Goal: Information Seeking & Learning: Compare options

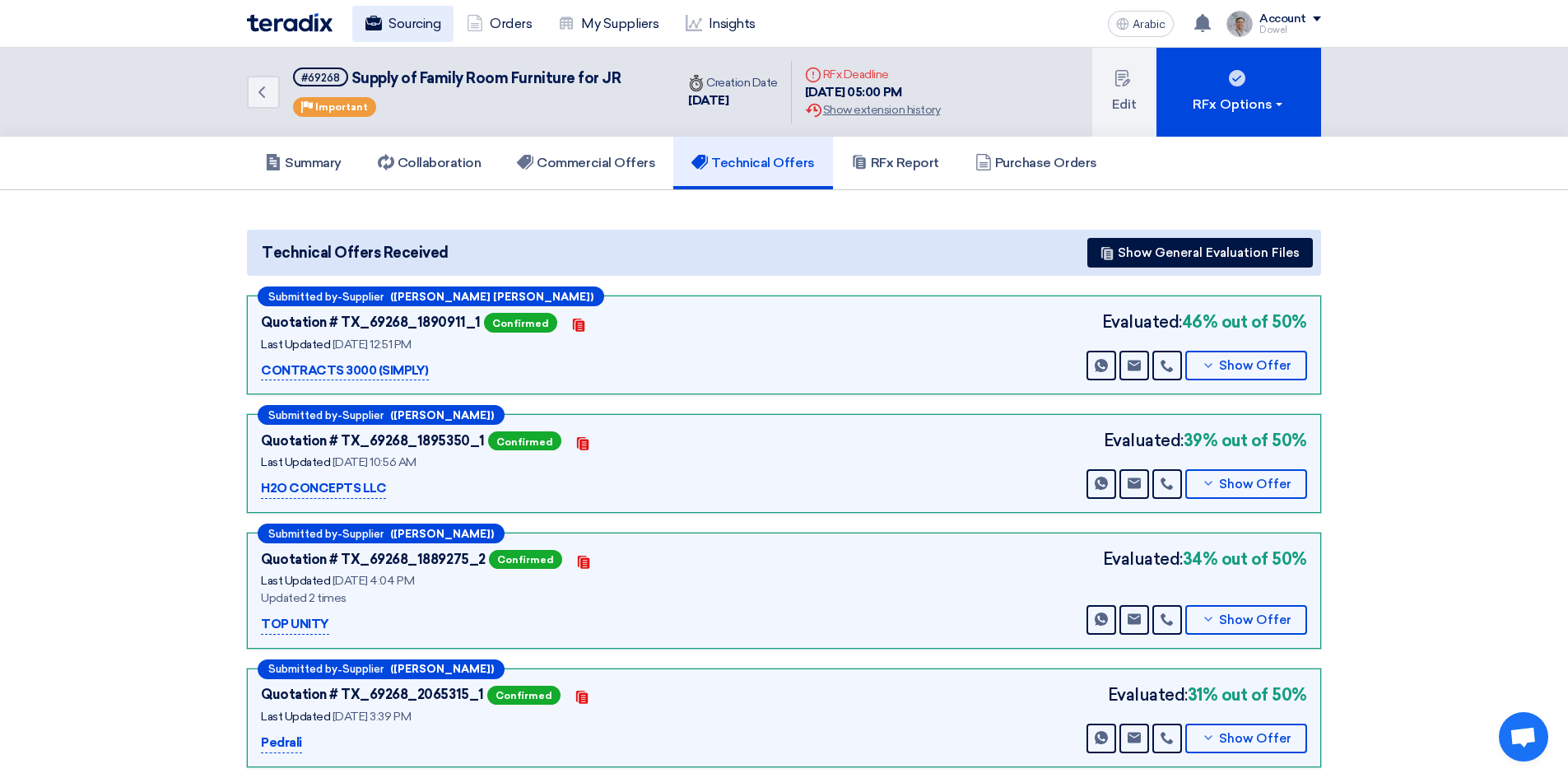
click at [411, 28] on font "Sourcing" at bounding box center [415, 23] width 52 height 16
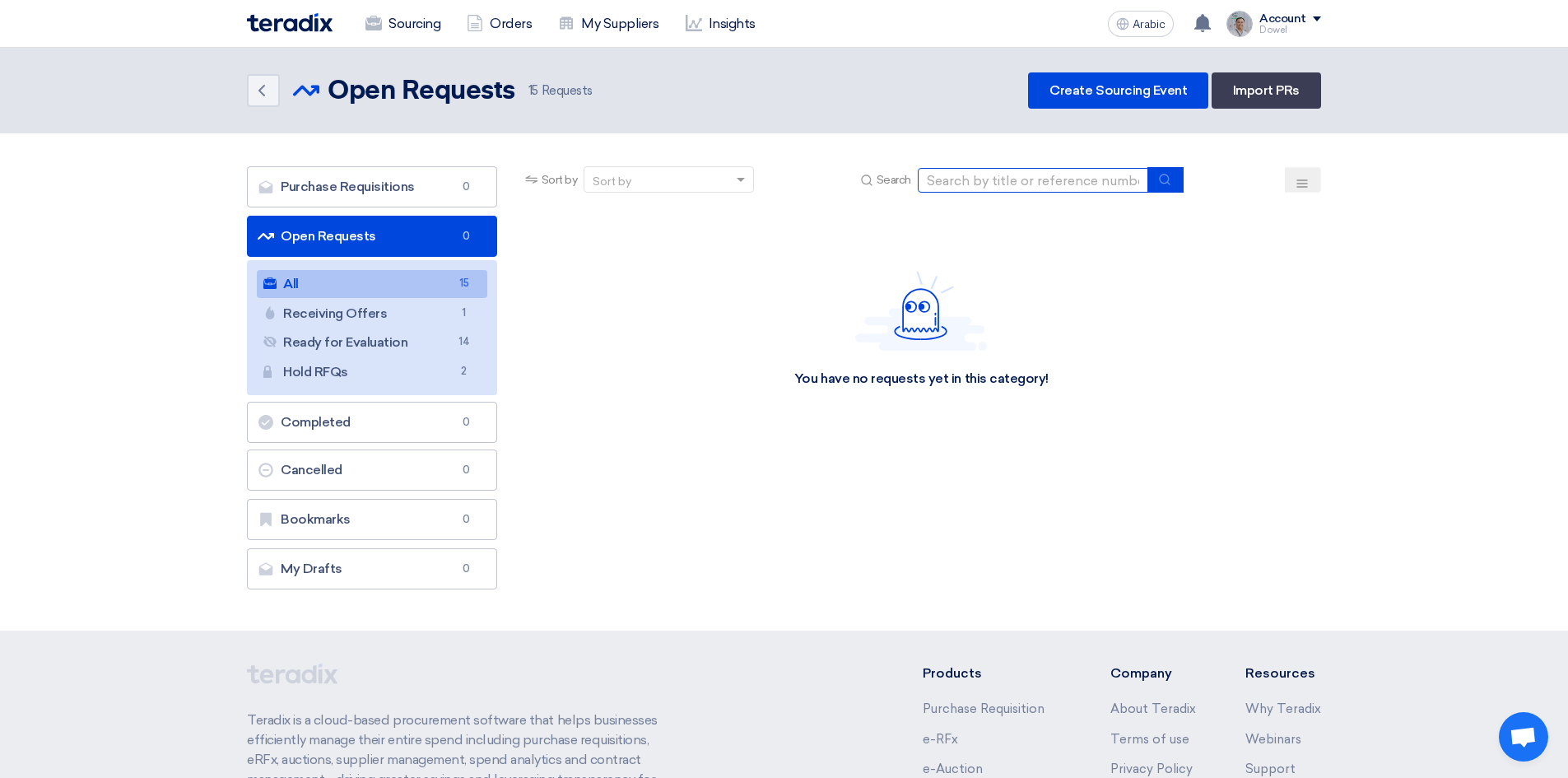
click at [1003, 182] on input at bounding box center [1033, 181] width 231 height 25
type input "family room"
click at [1169, 183] on use "submit" at bounding box center [1164, 179] width 11 height 11
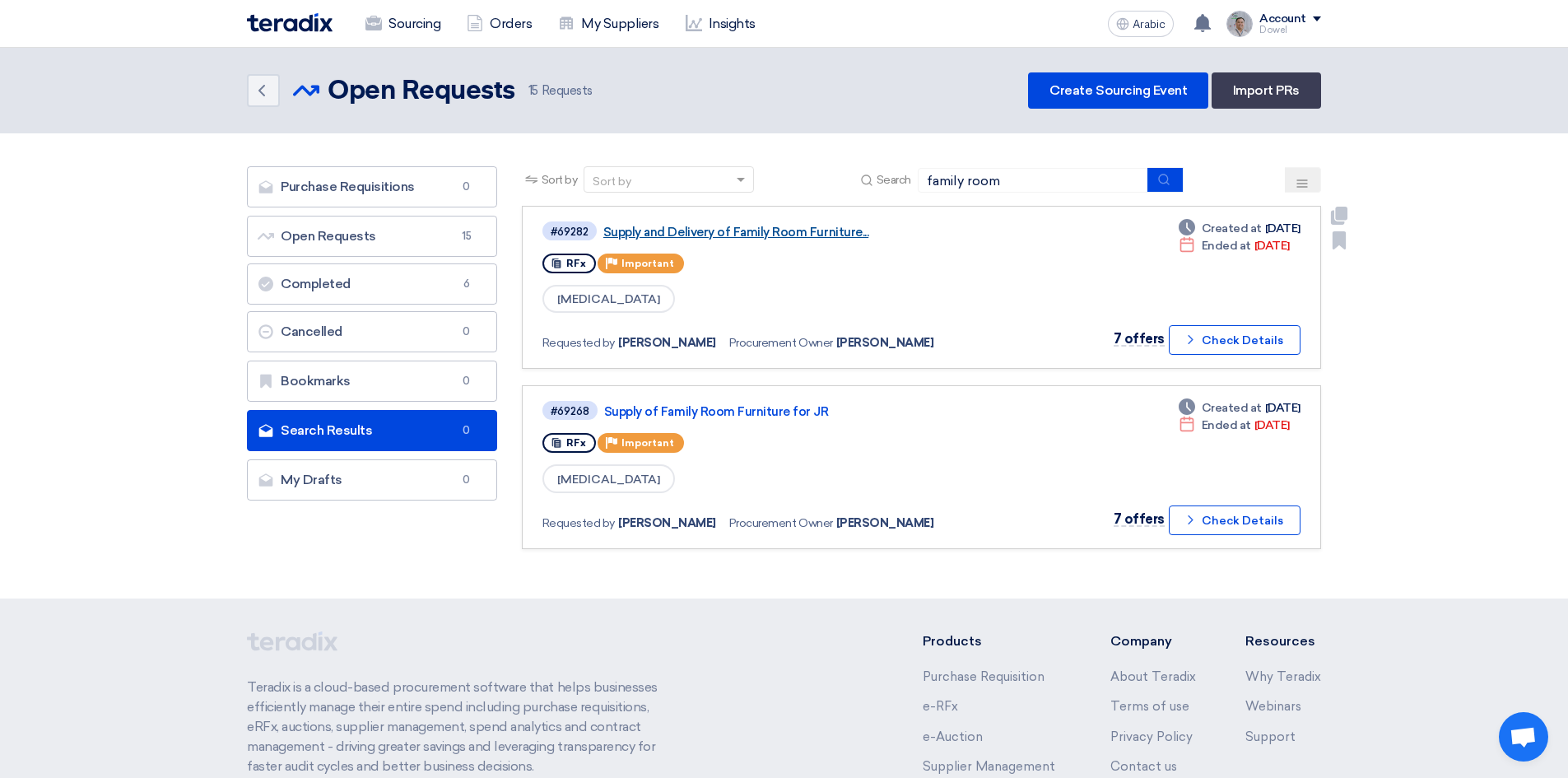
click at [738, 237] on font "Supply and Delivery of Family Room Furniture..." at bounding box center [735, 233] width 265 height 15
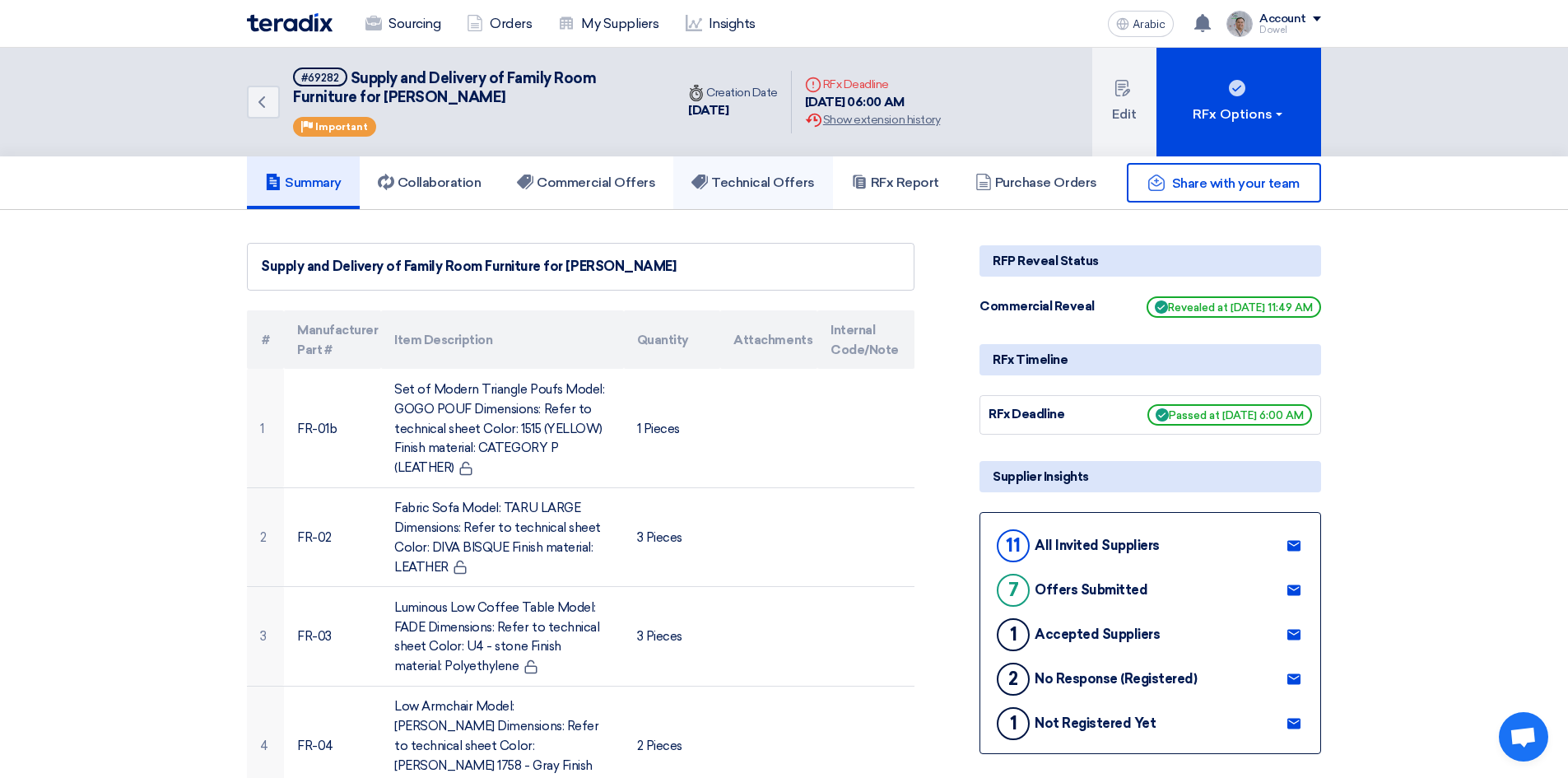
click at [748, 187] on font "Technical Offers" at bounding box center [762, 182] width 103 height 16
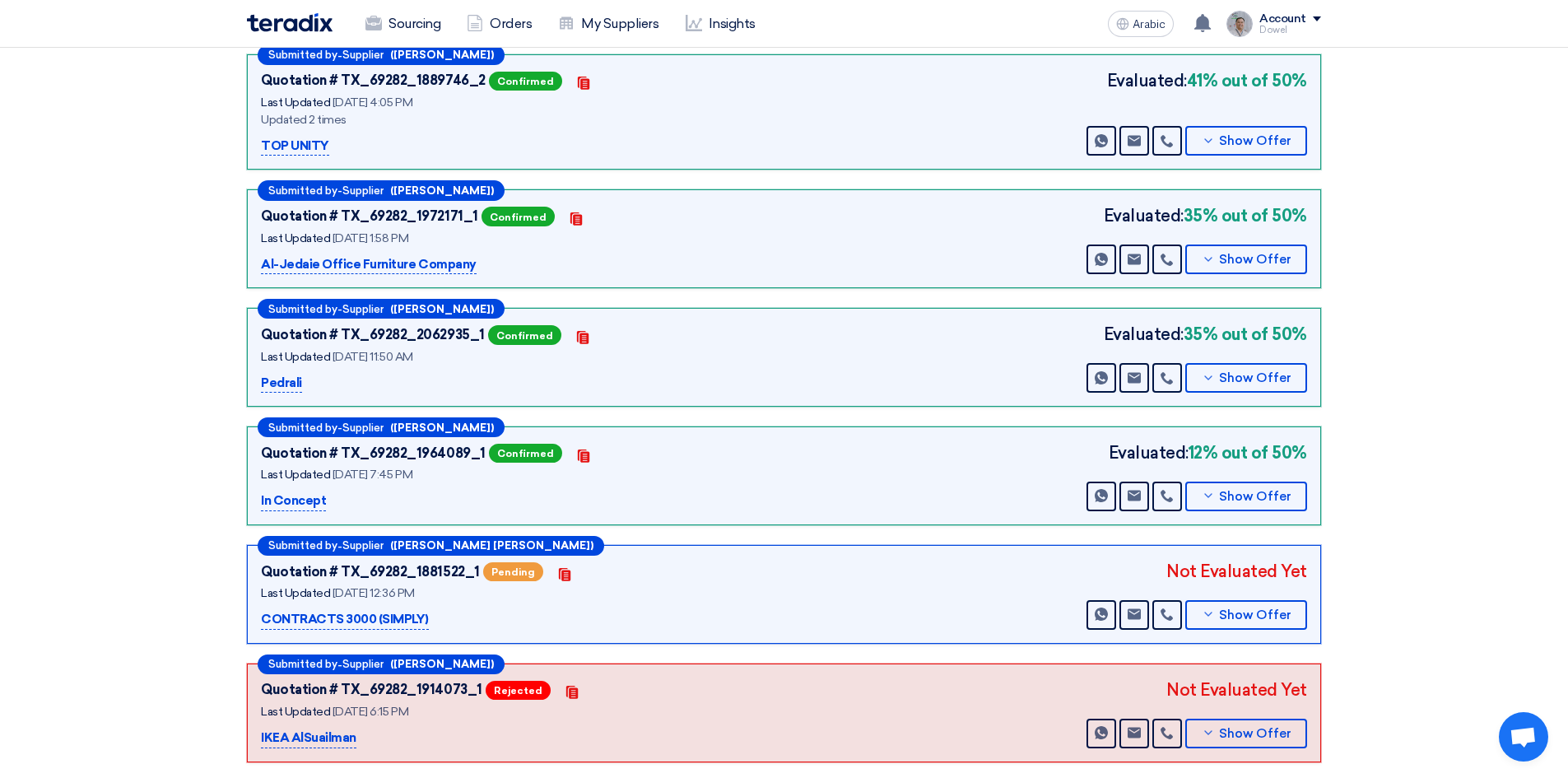
scroll to position [576, 0]
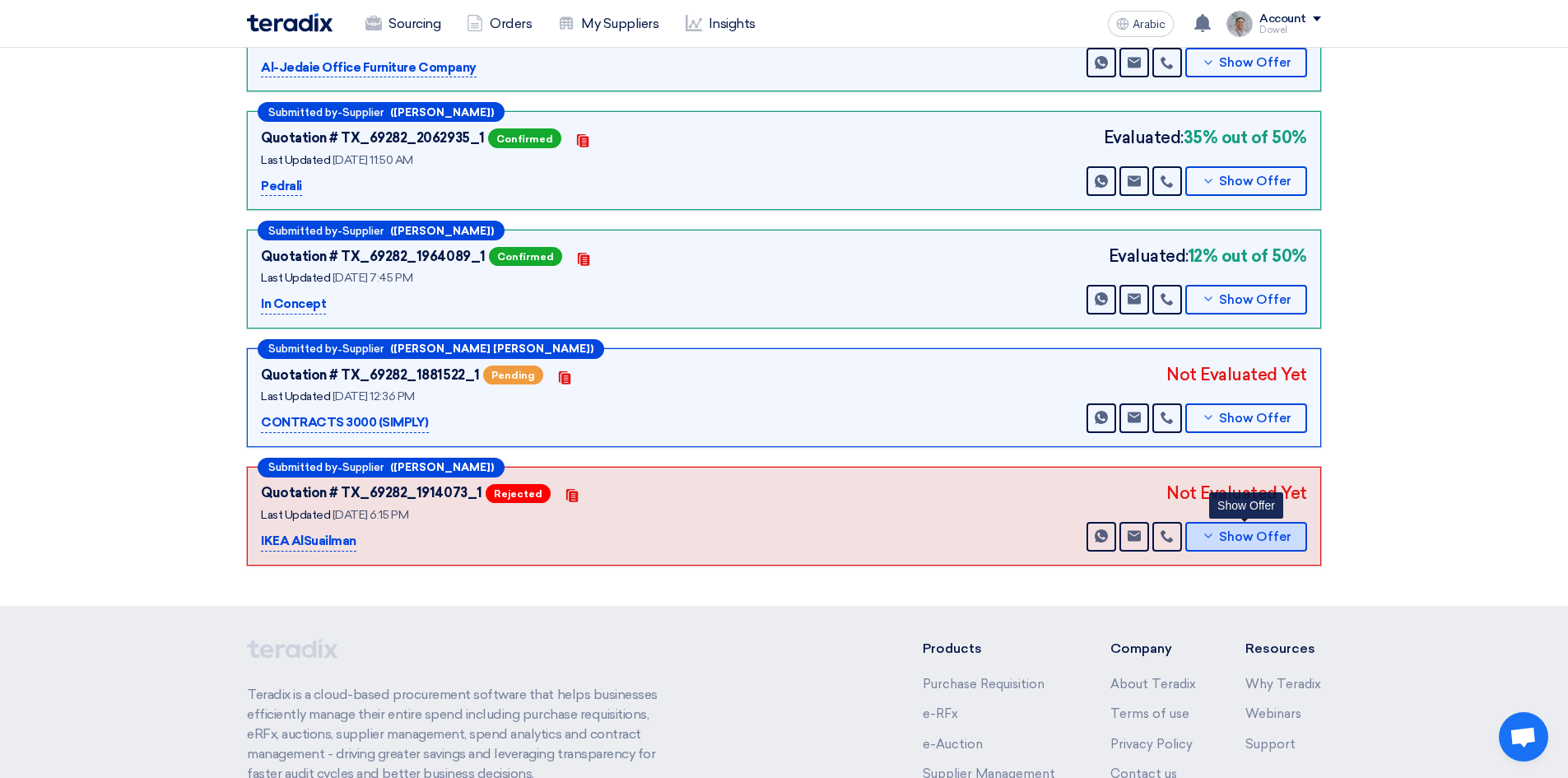
click at [1248, 539] on font "Show Offer" at bounding box center [1255, 537] width 73 height 15
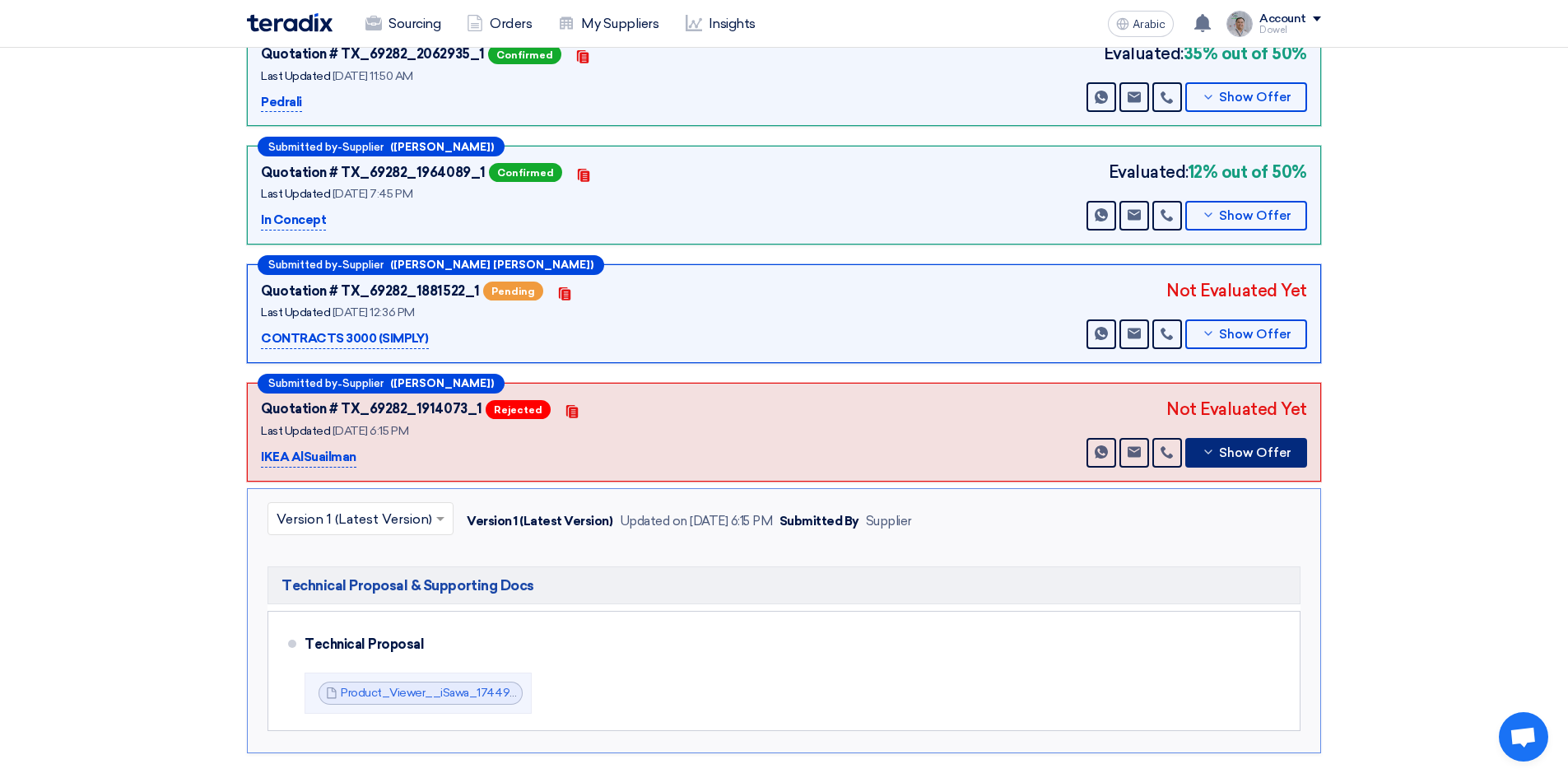
scroll to position [658, 0]
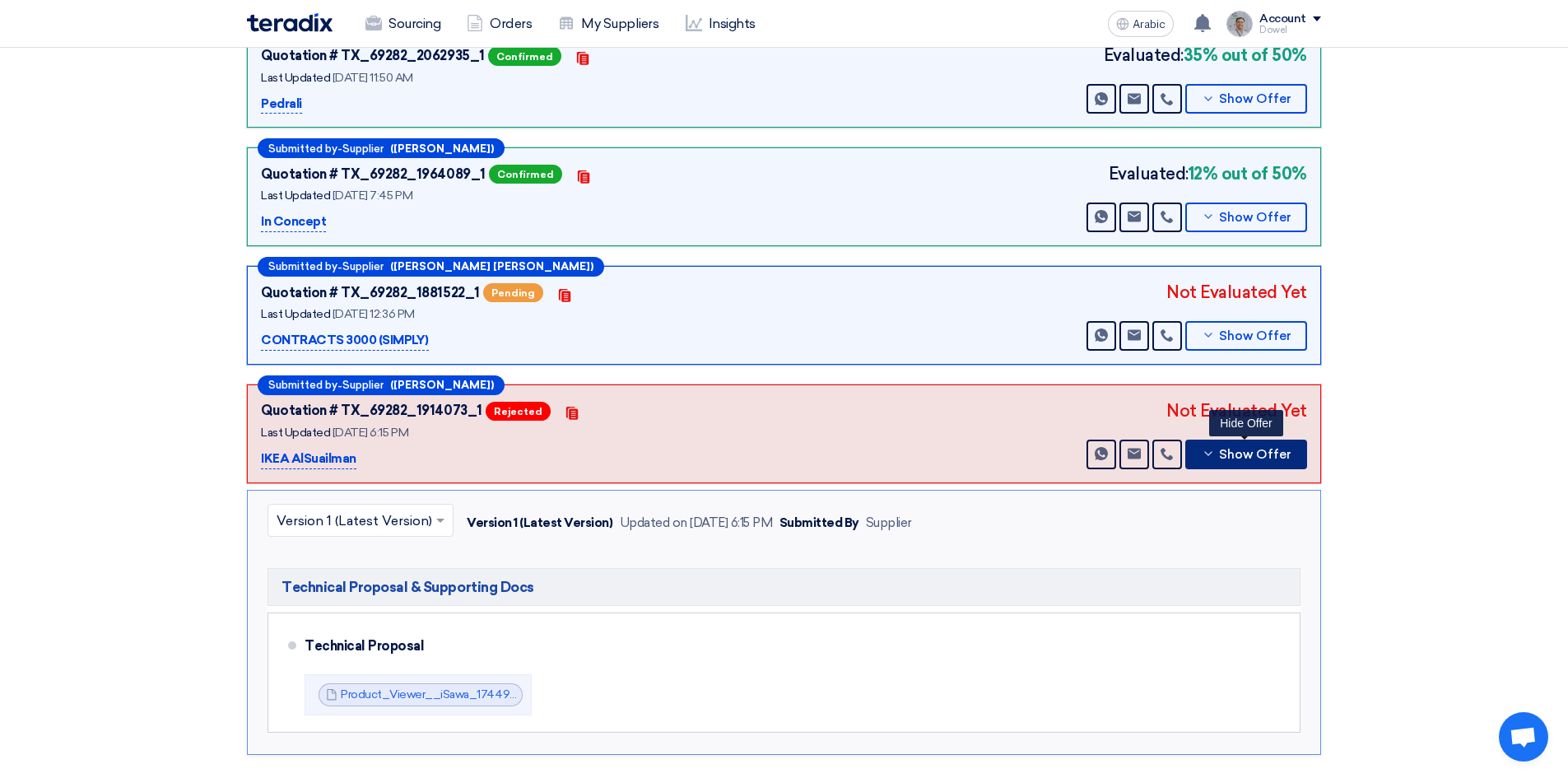
click at [1224, 449] on font "Show Offer" at bounding box center [1255, 454] width 73 height 15
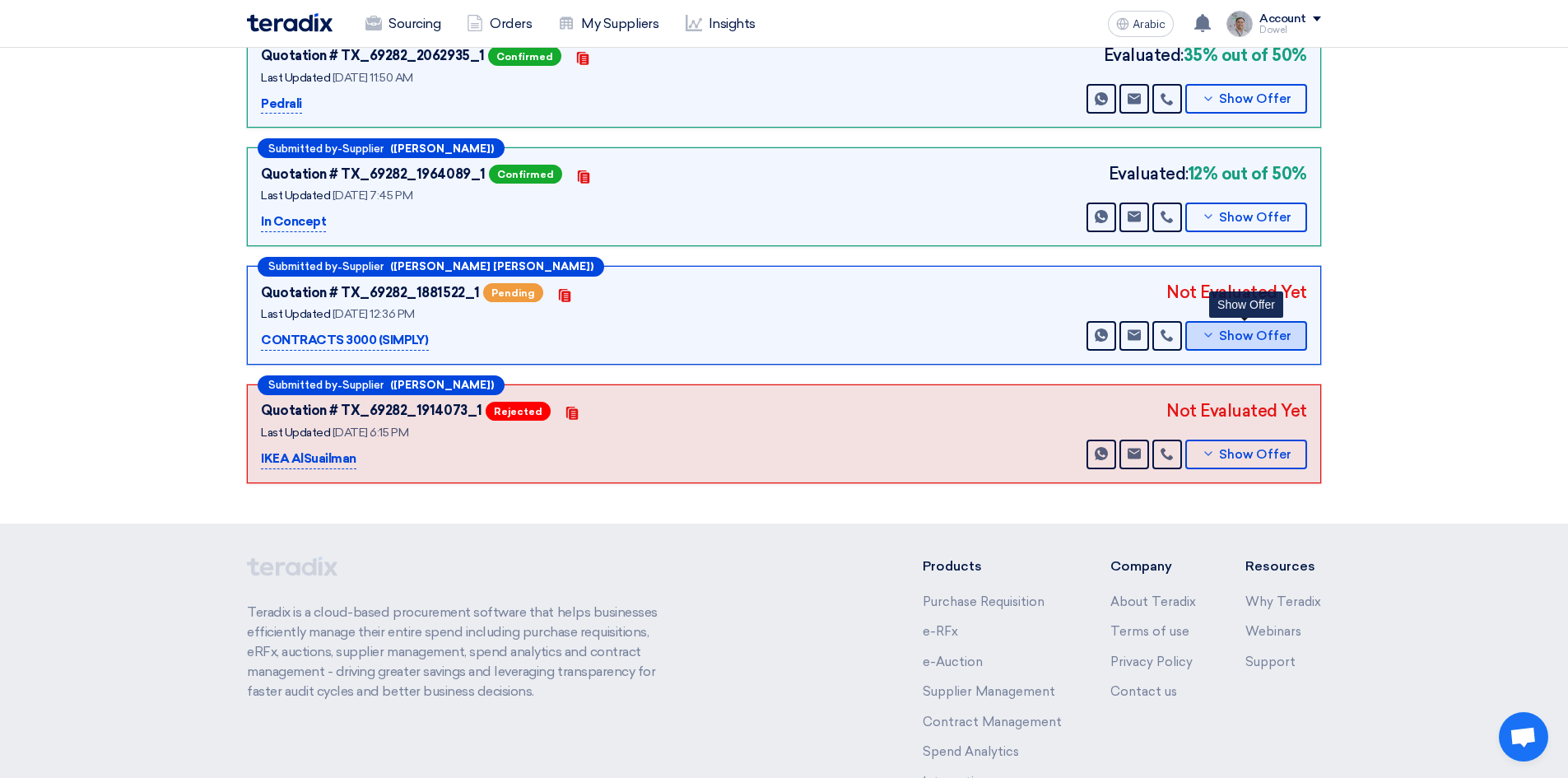
click at [1232, 337] on font "Show Offer" at bounding box center [1255, 336] width 73 height 15
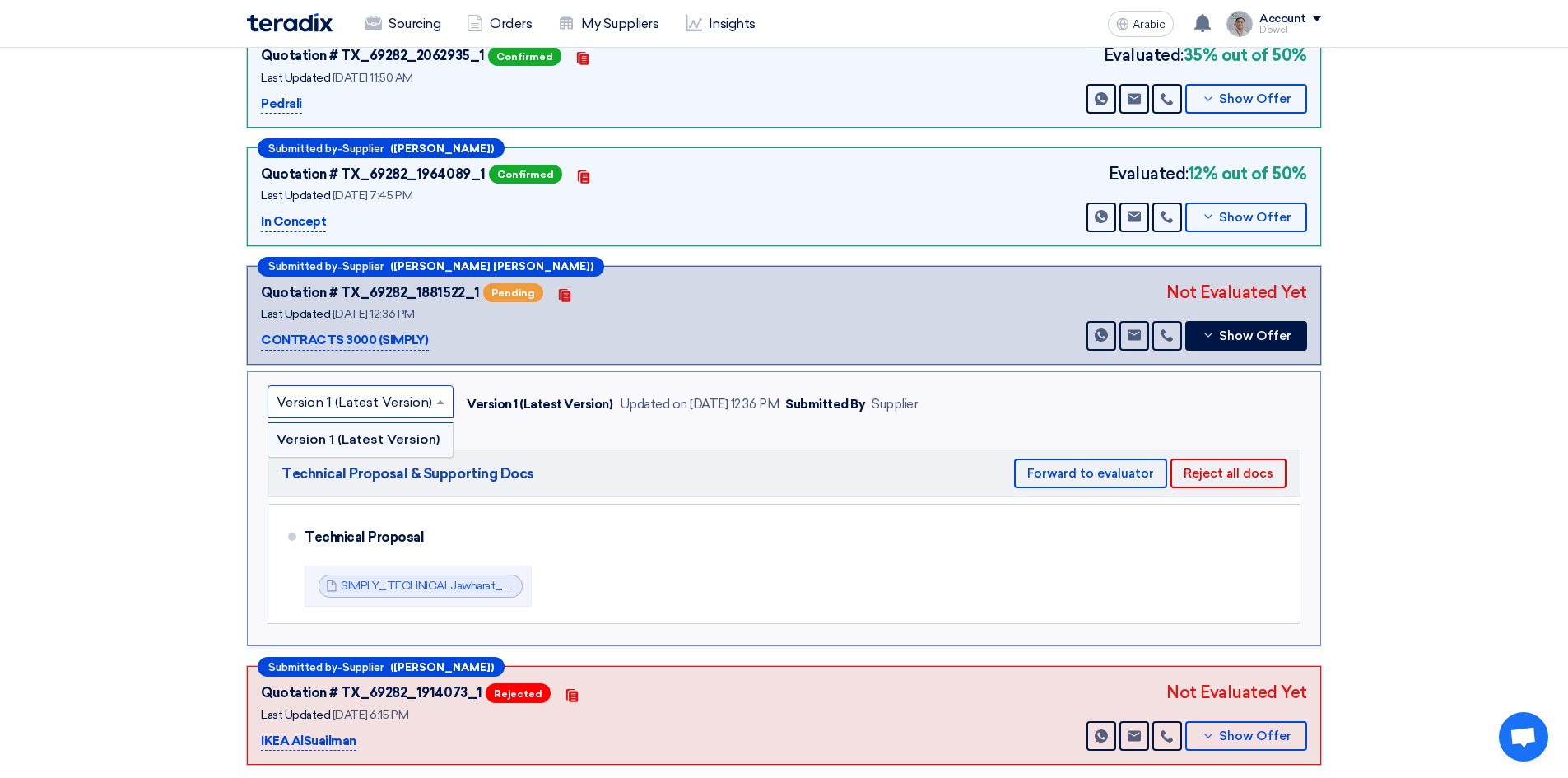
click at [422, 407] on input "text" at bounding box center [352, 402] width 151 height 27
click at [437, 407] on span at bounding box center [442, 402] width 21 height 20
click at [604, 431] on div "× Version 1 (Latest Version) Version 1 (Latest Version) Version 1 (Latest Versi…" at bounding box center [784, 509] width 1074 height 276
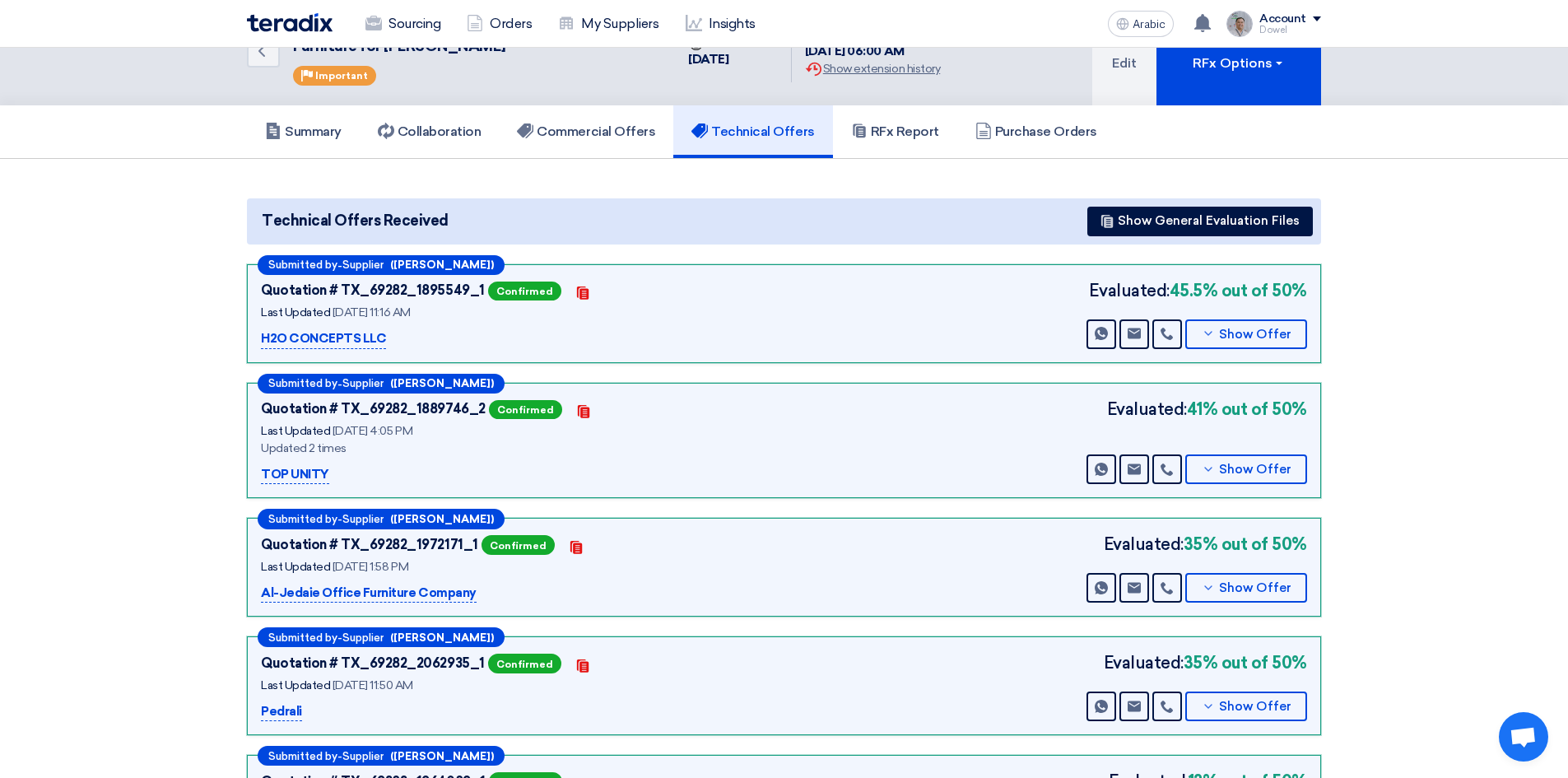
scroll to position [0, 0]
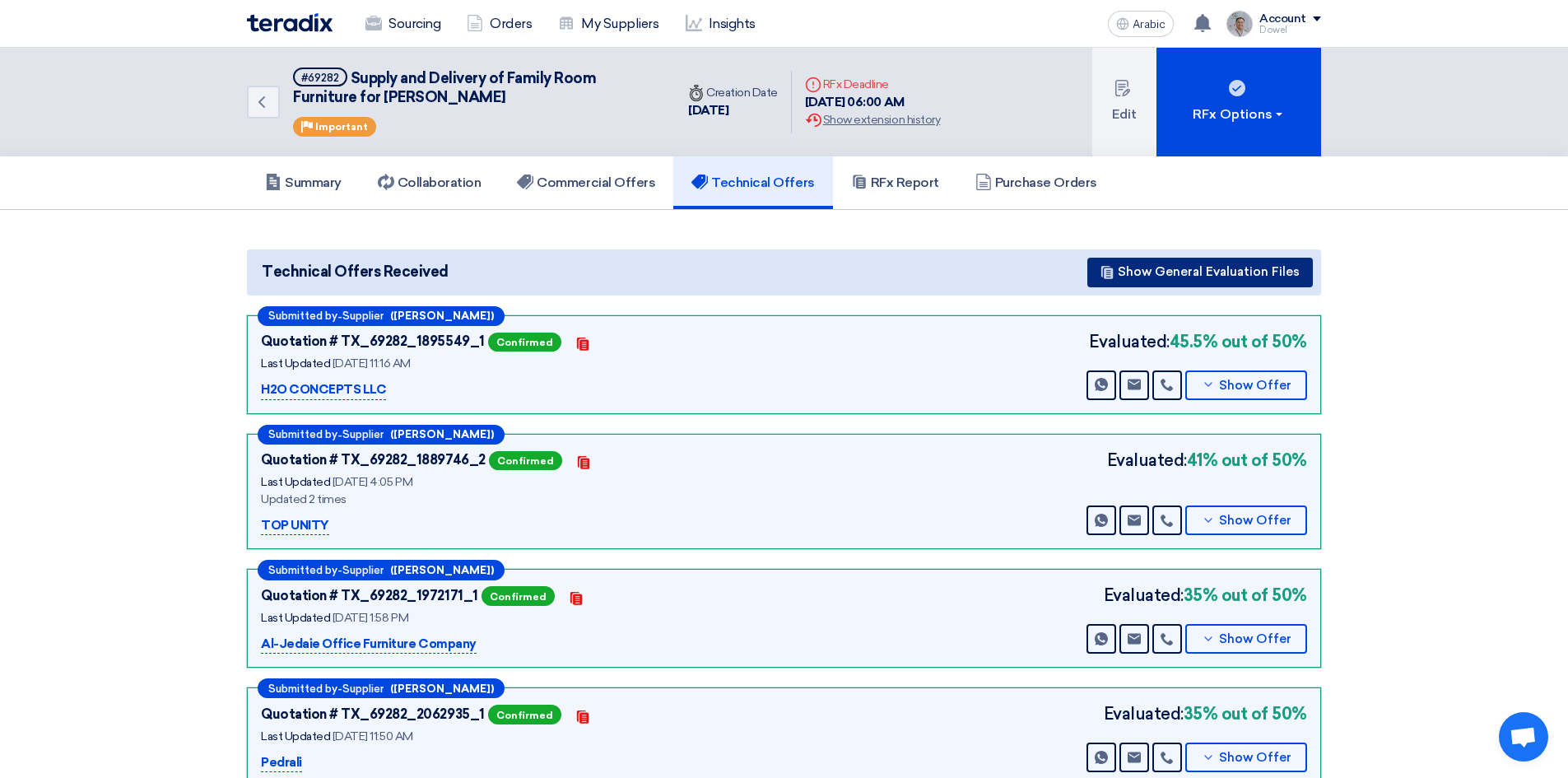
click at [1167, 269] on font "Show General Evaluation Files" at bounding box center [1208, 272] width 181 height 15
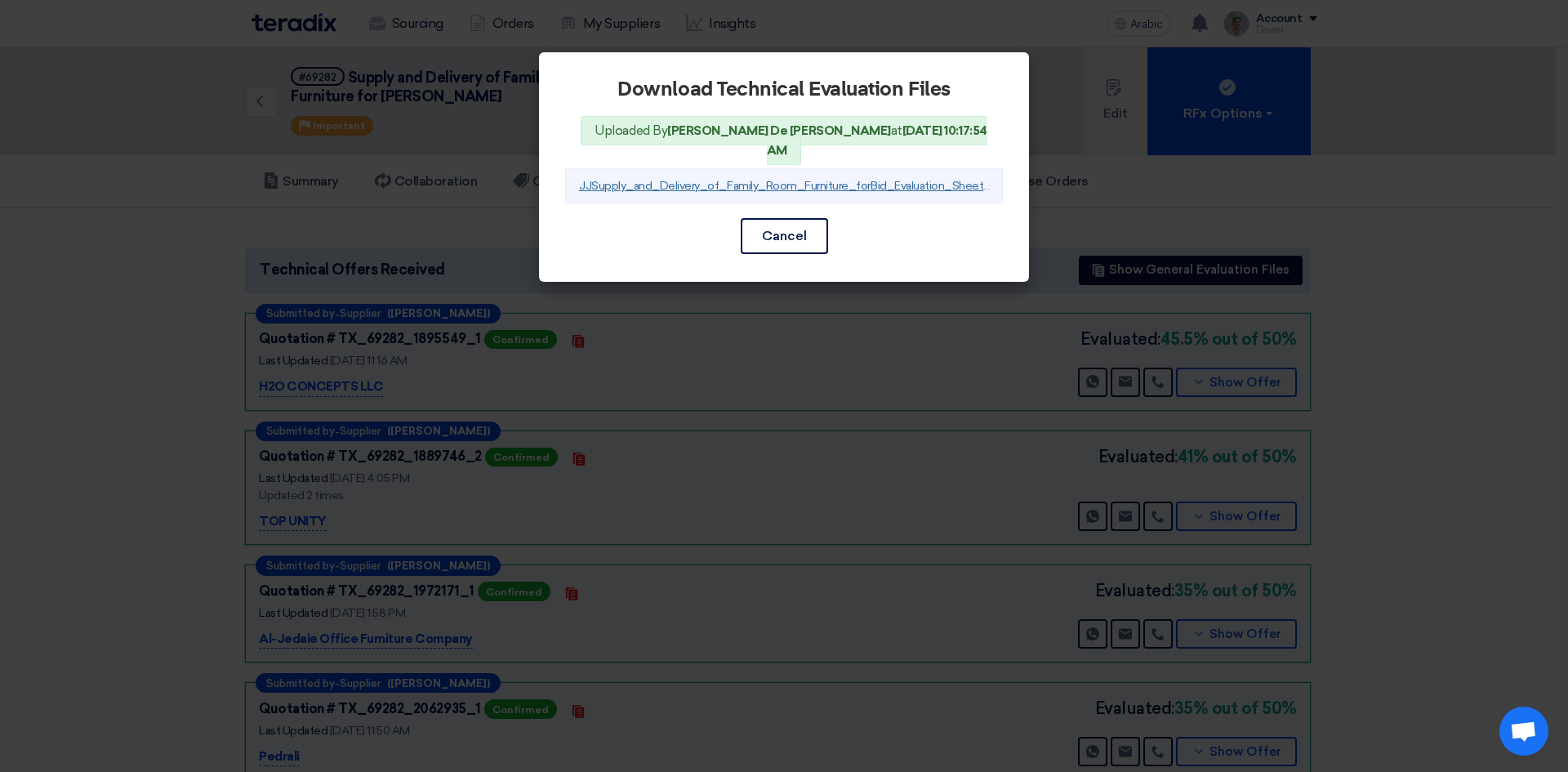
click at [805, 179] on font "JJSupply_and_Delivery_of_Family_Room_Furniture_forBid_Evaluation_Sheet_JULY_175…" at bounding box center [854, 186] width 549 height 14
click at [796, 227] on button "Cancel" at bounding box center [784, 236] width 87 height 36
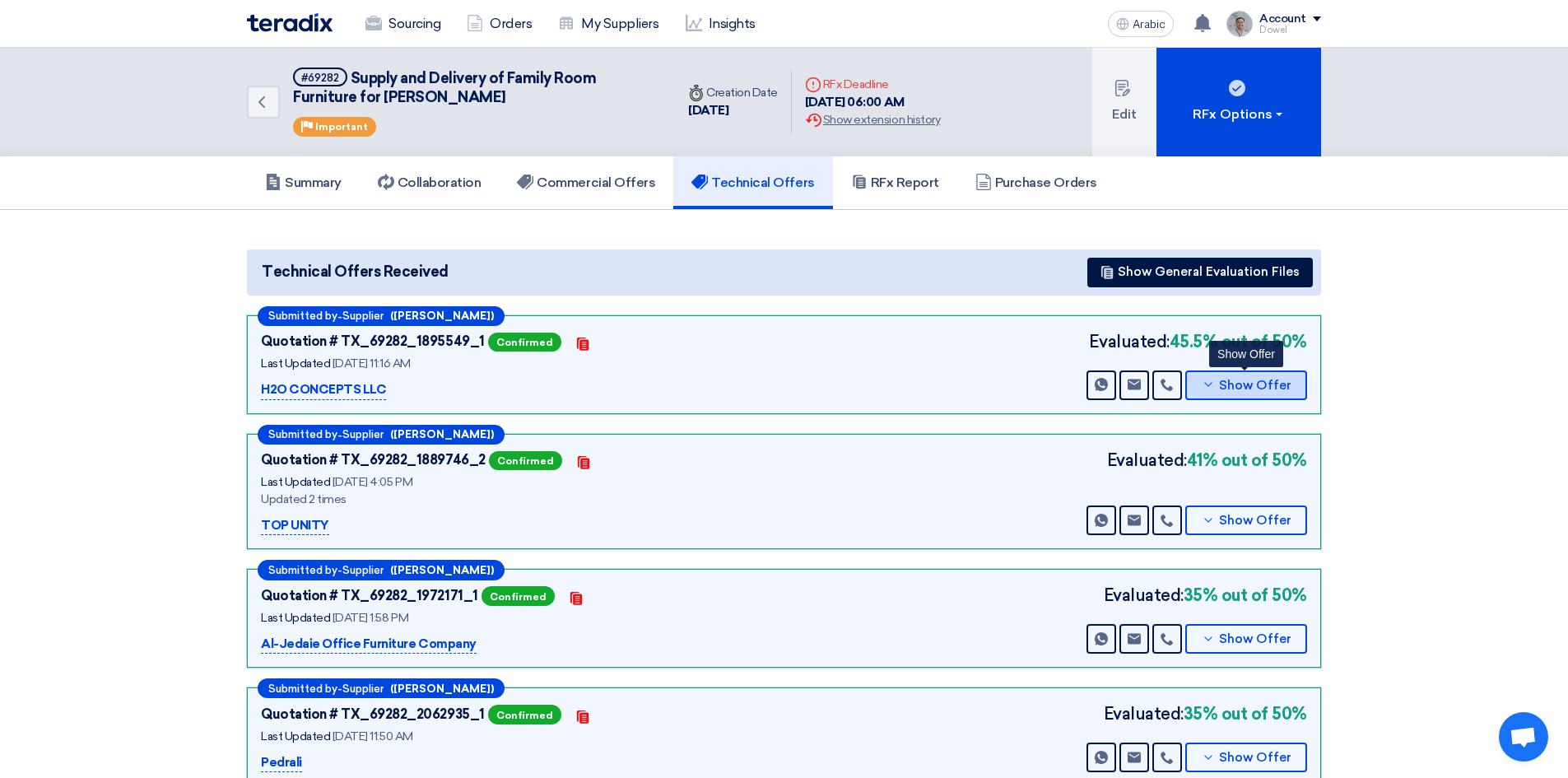
click at [1227, 384] on font "Show Offer" at bounding box center [1255, 386] width 73 height 15
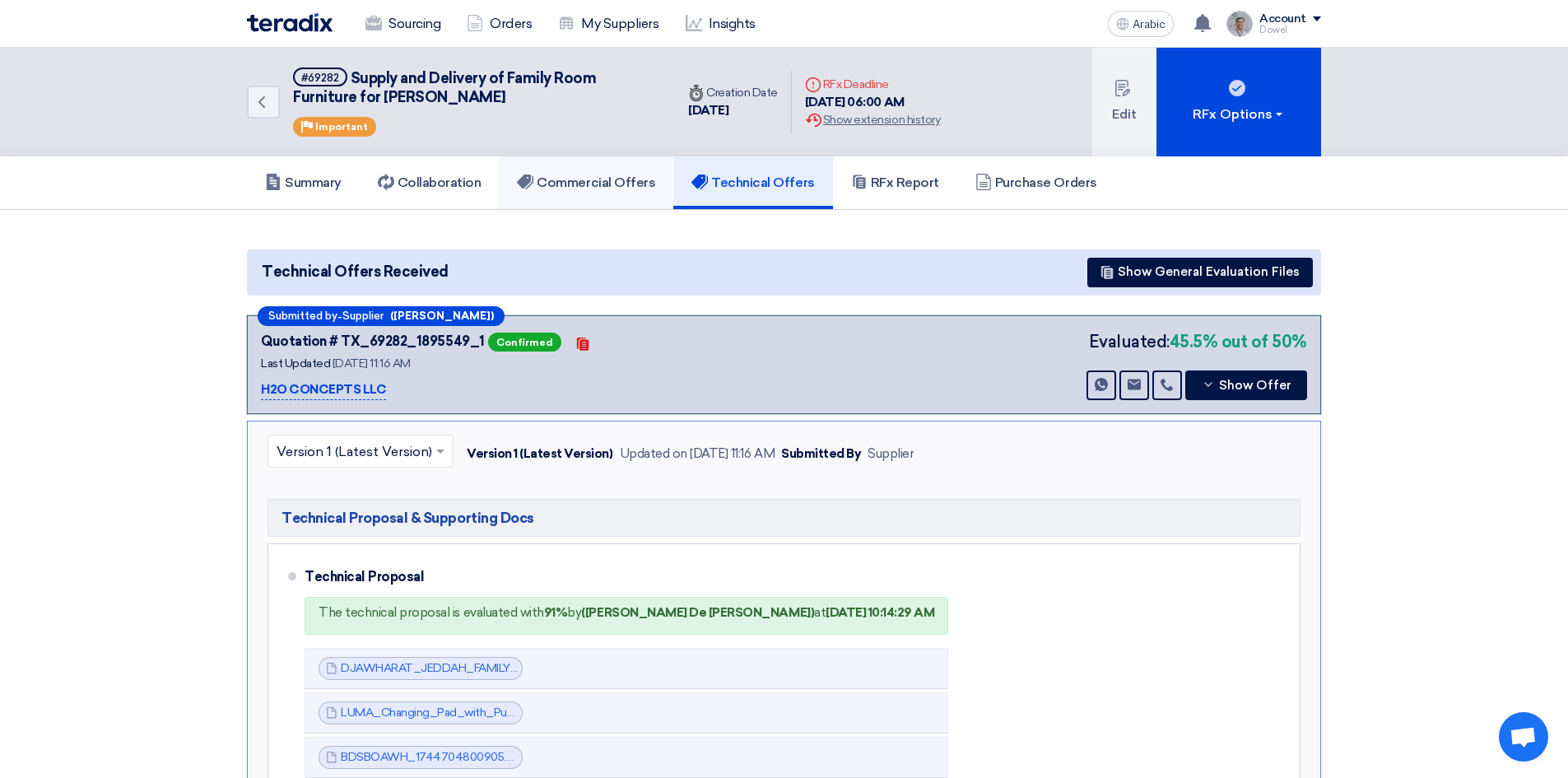
click at [574, 186] on font "Commercial Offers" at bounding box center [596, 182] width 119 height 16
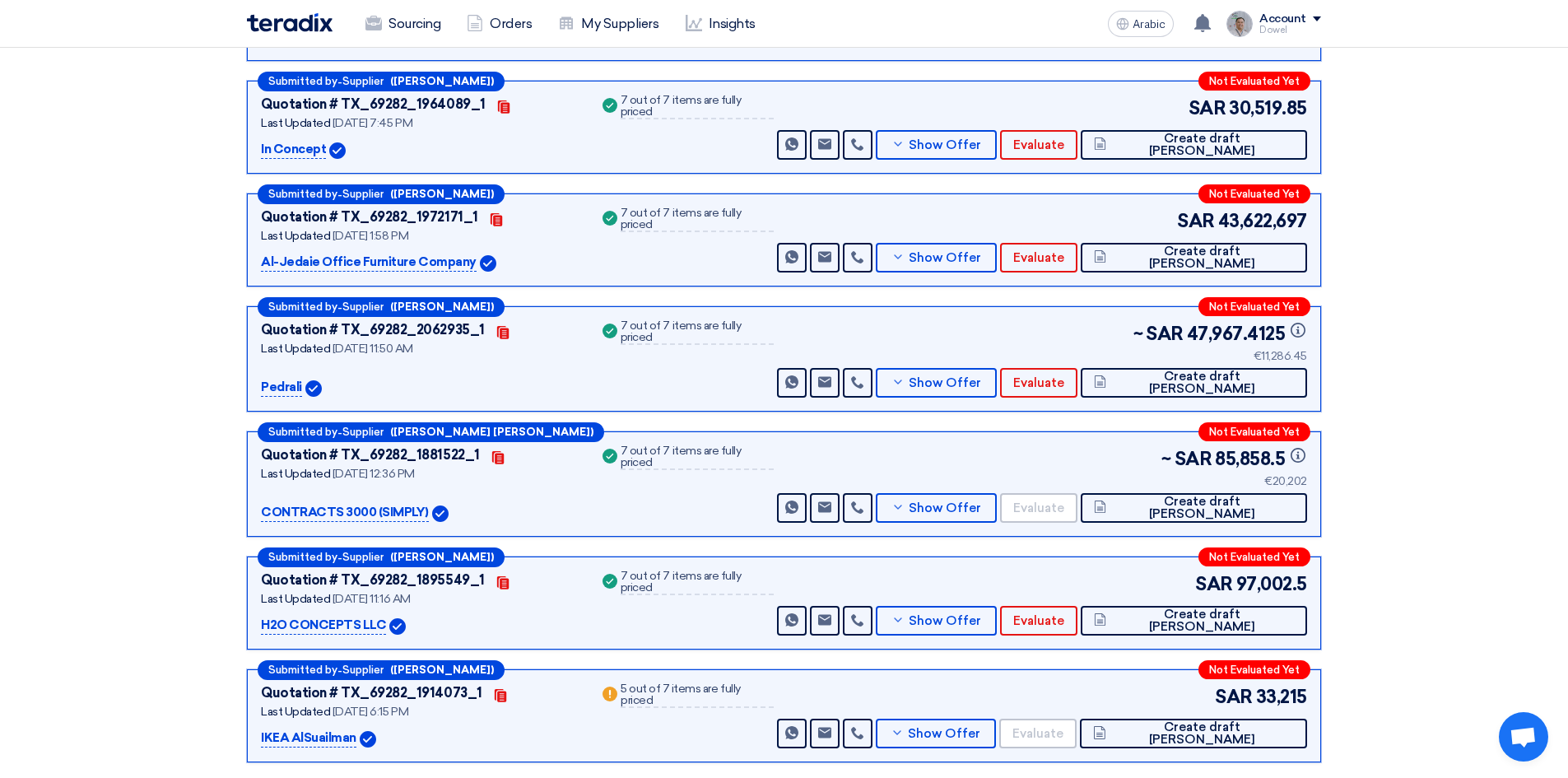
scroll to position [494, 0]
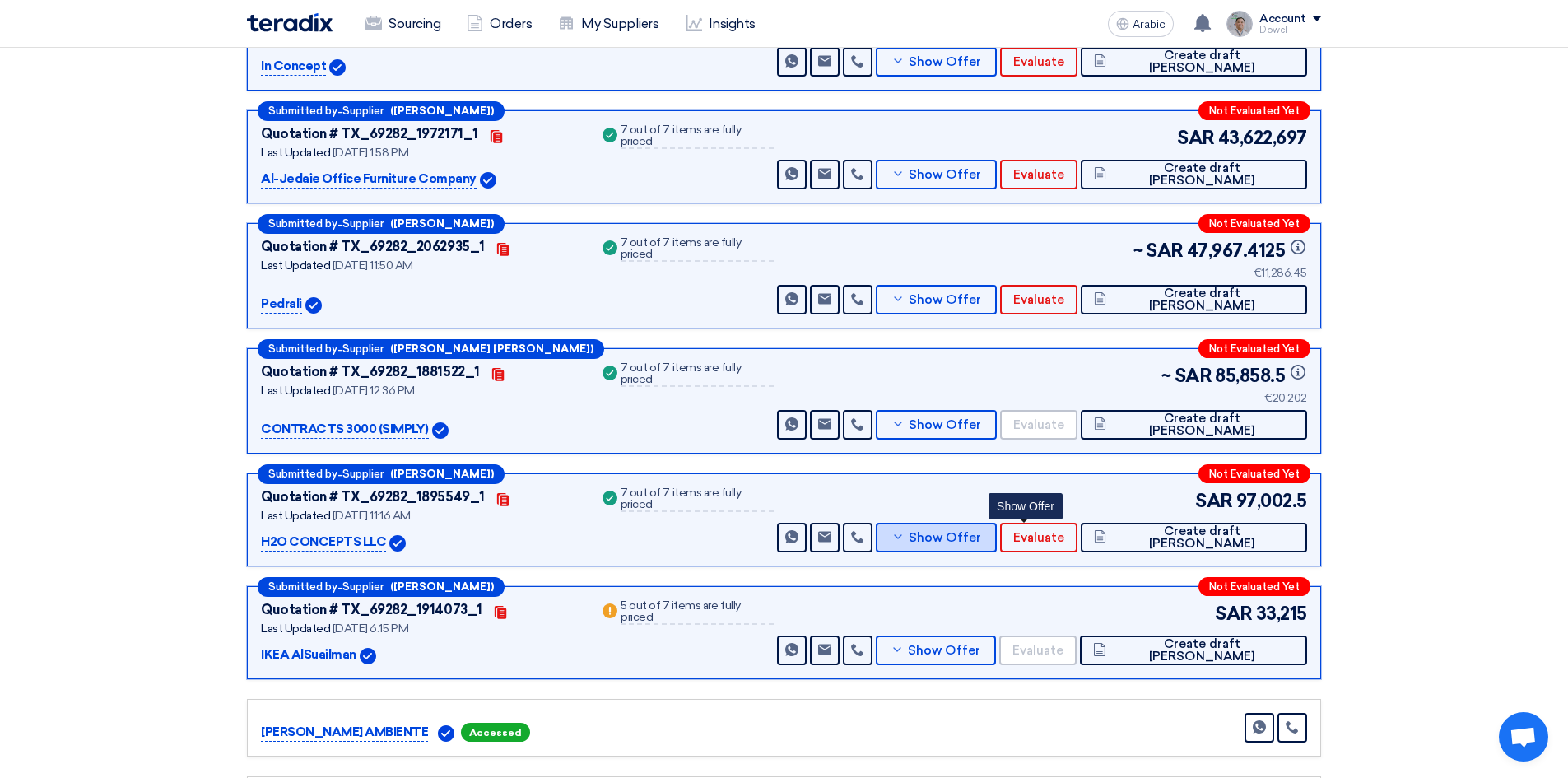
click at [996, 526] on button "Show Offer" at bounding box center [936, 537] width 120 height 29
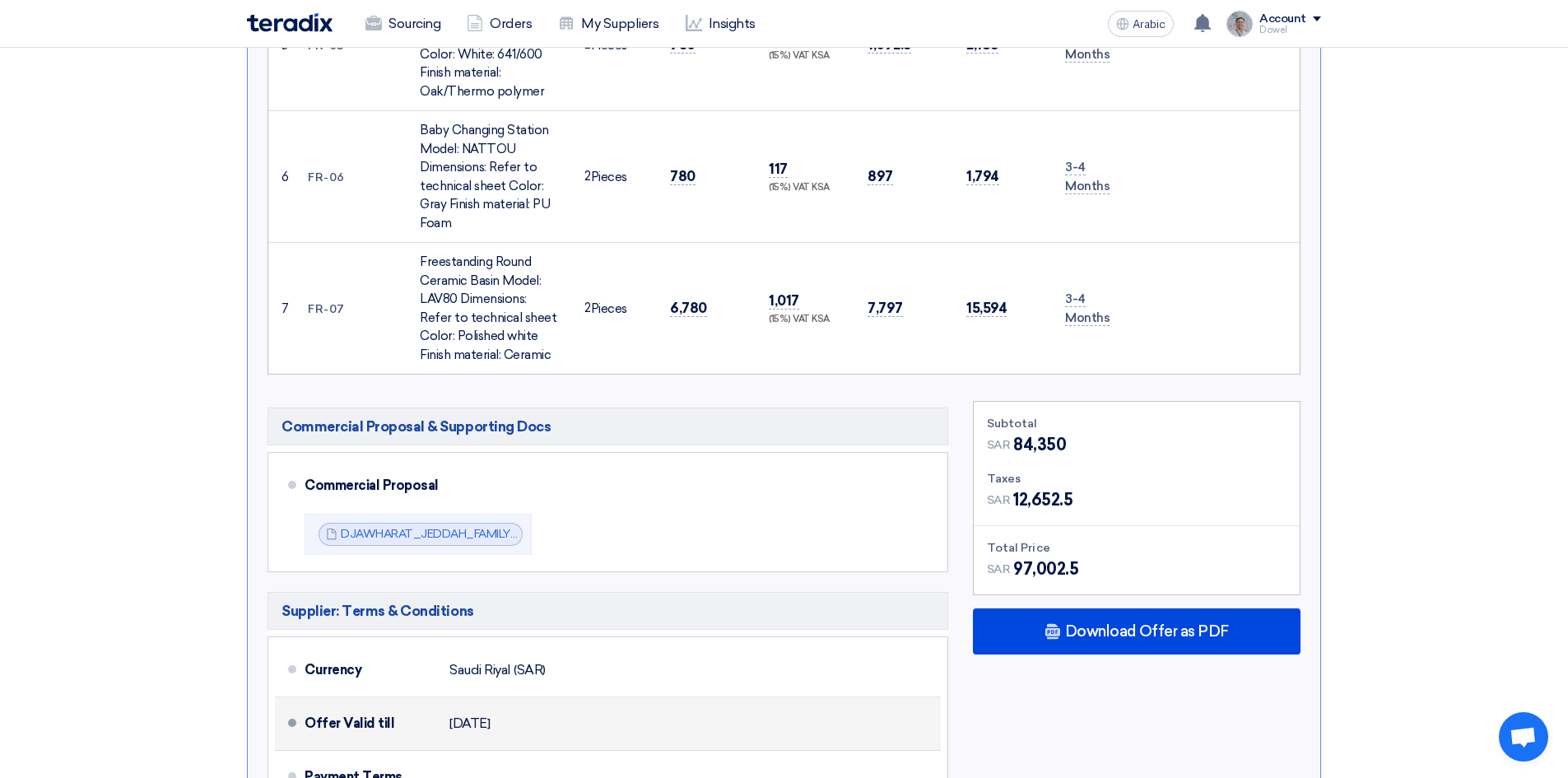
scroll to position [1976, 0]
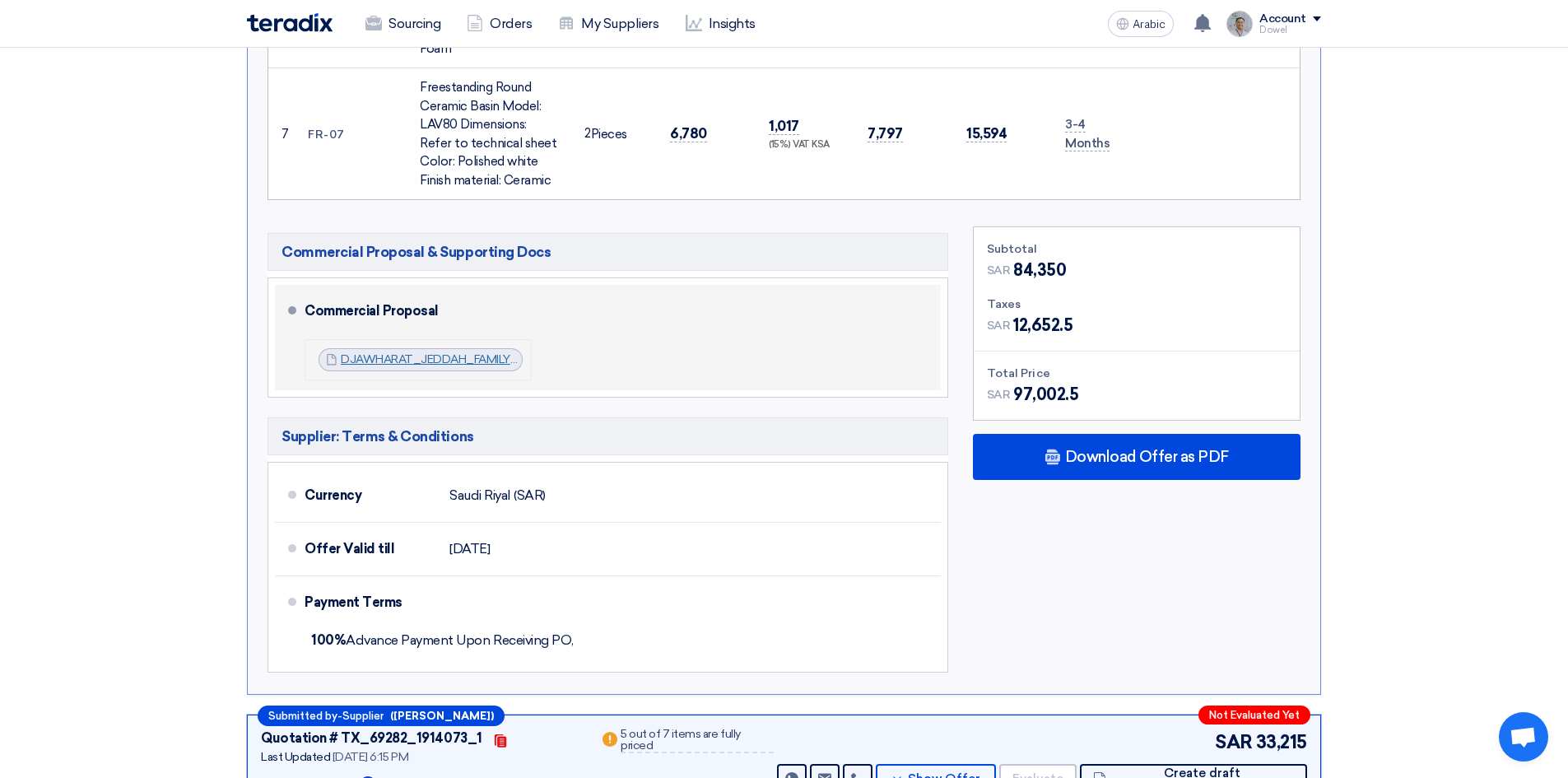
click at [421, 352] on font "DJAWHARAT_JEDDAH_FAMILY_ROOM_PR_1744704668630.pdf" at bounding box center [516, 359] width 352 height 14
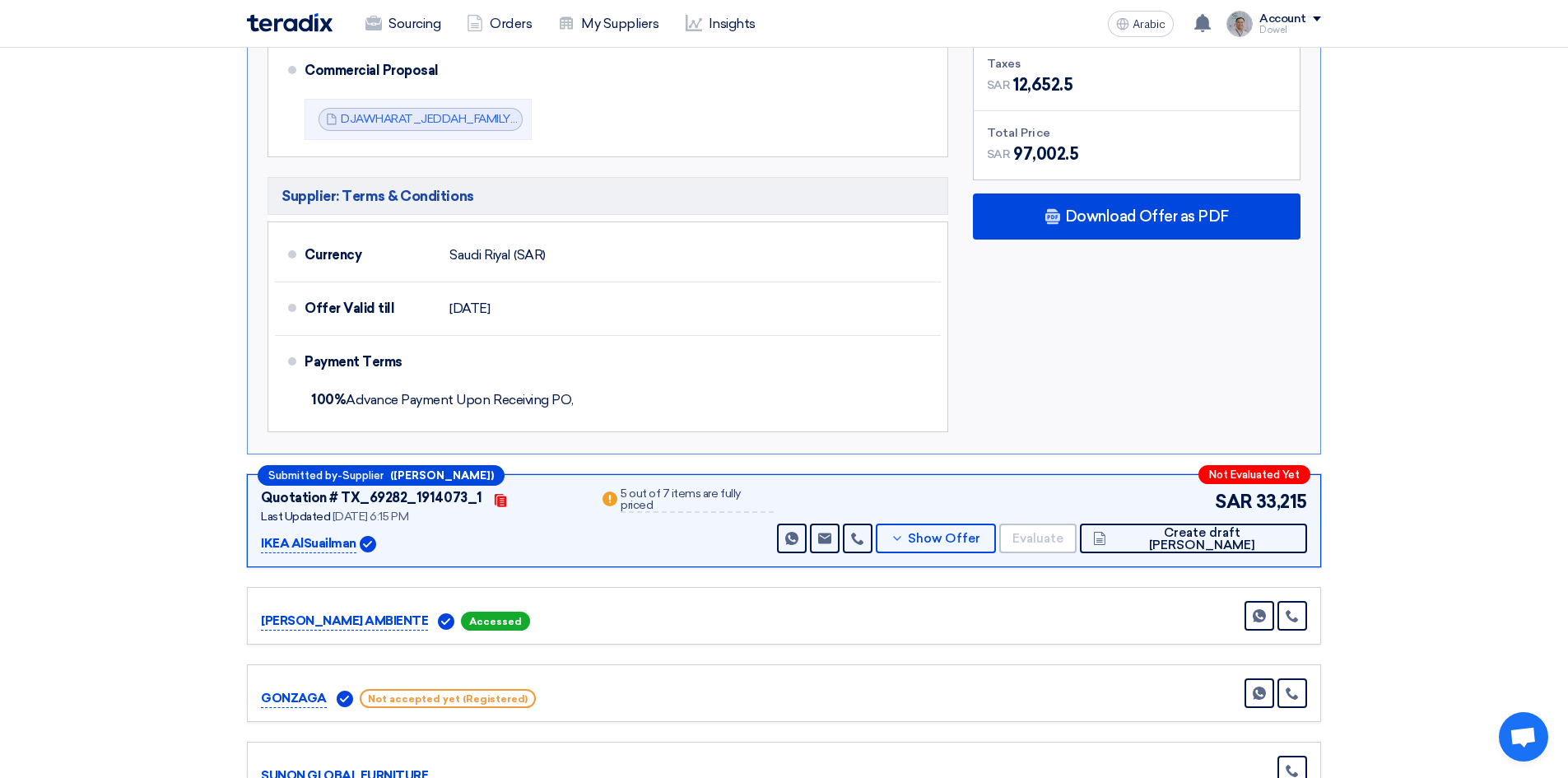
scroll to position [2388, 0]
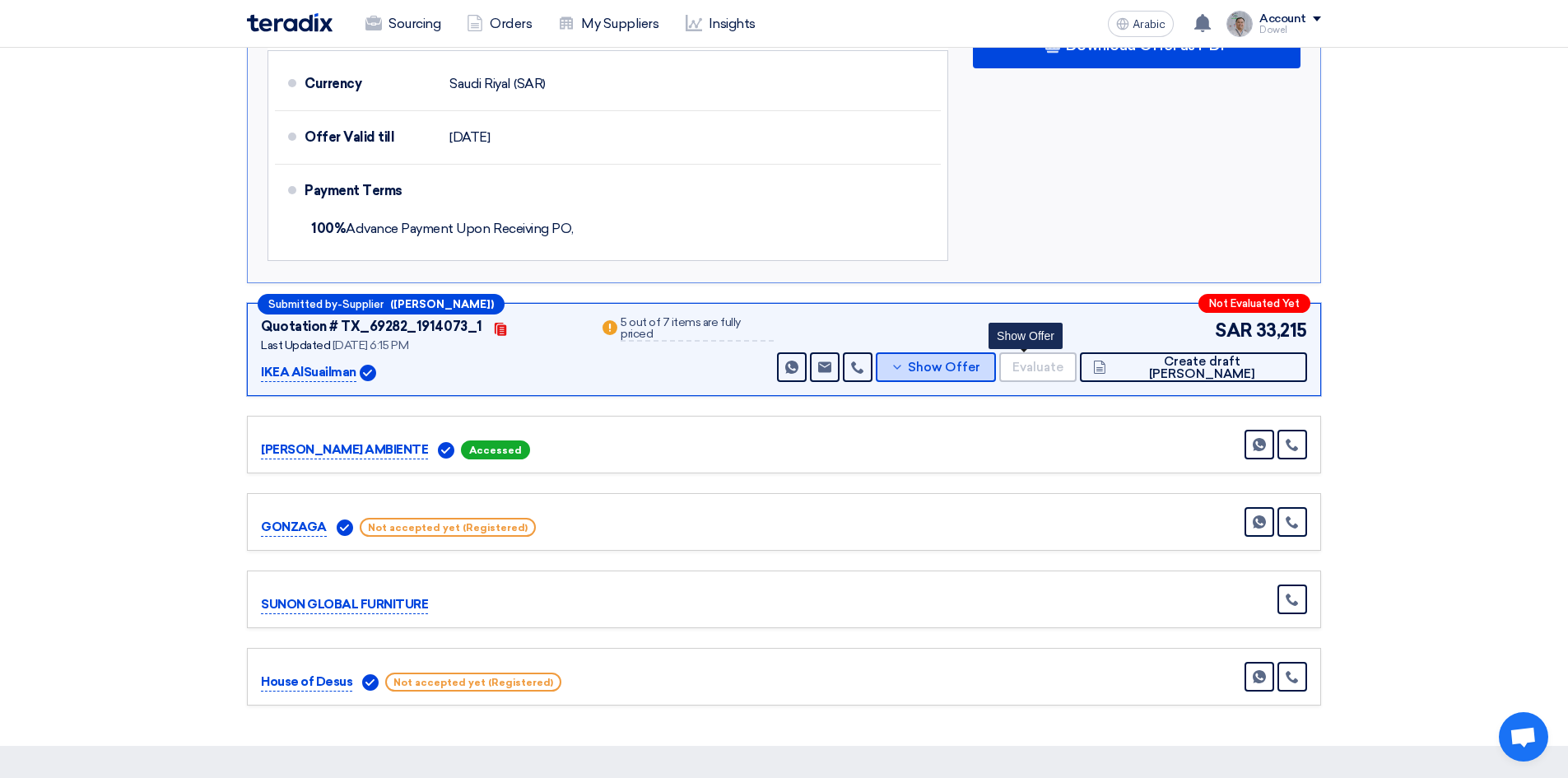
click at [980, 360] on font "Show Offer" at bounding box center [944, 367] width 73 height 15
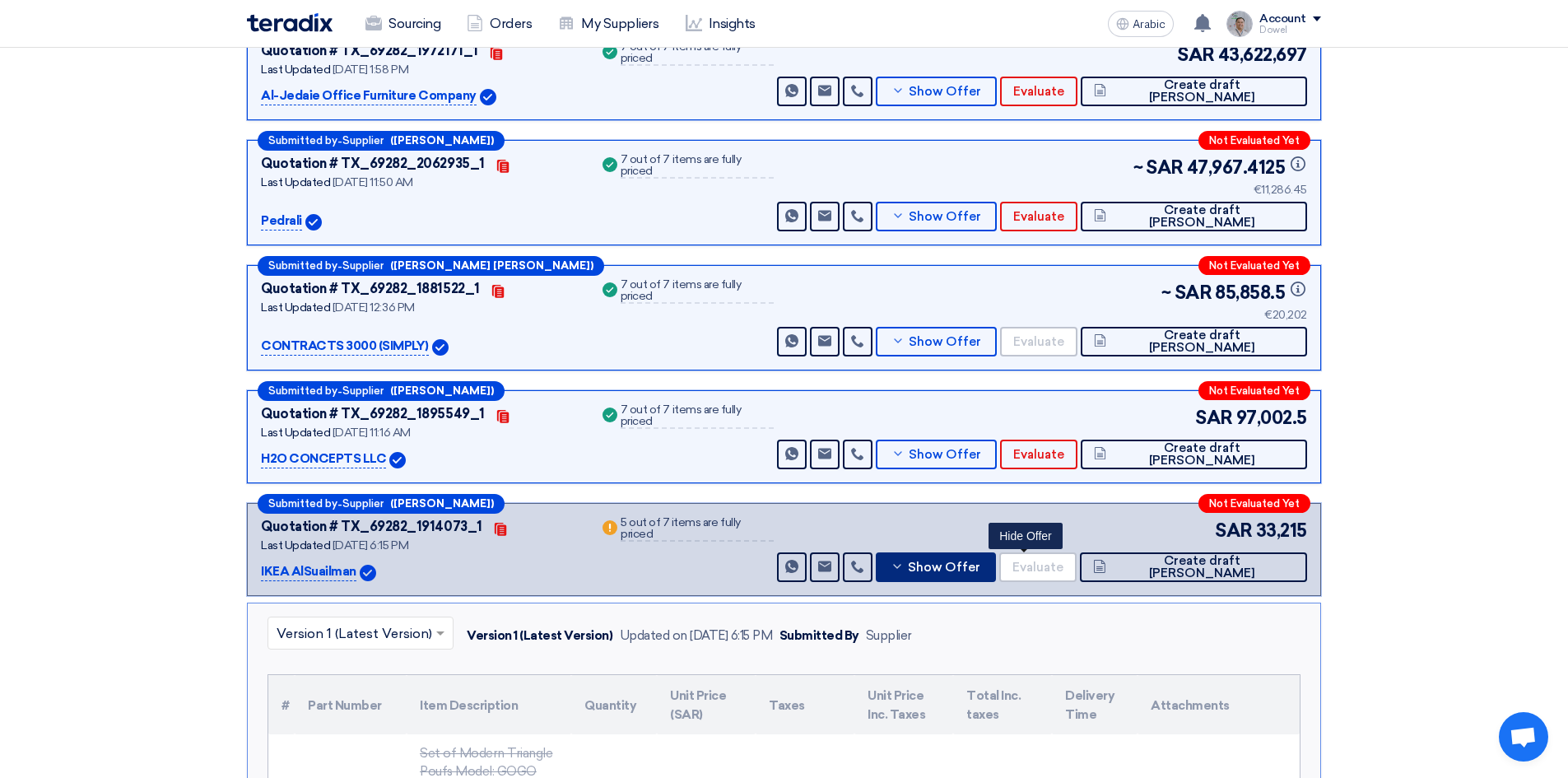
scroll to position [494, 0]
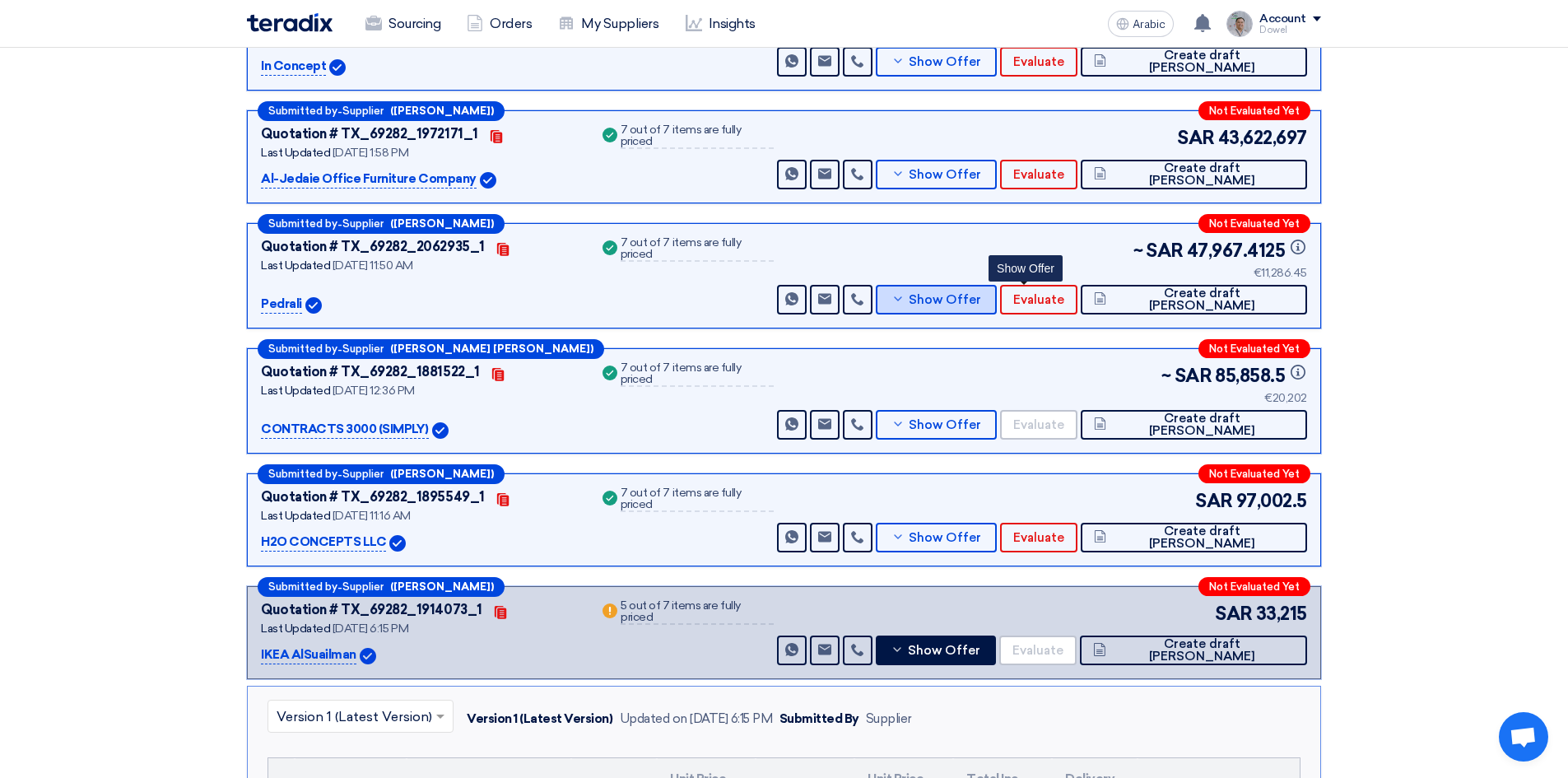
click at [981, 299] on font "Show Offer" at bounding box center [944, 299] width 73 height 15
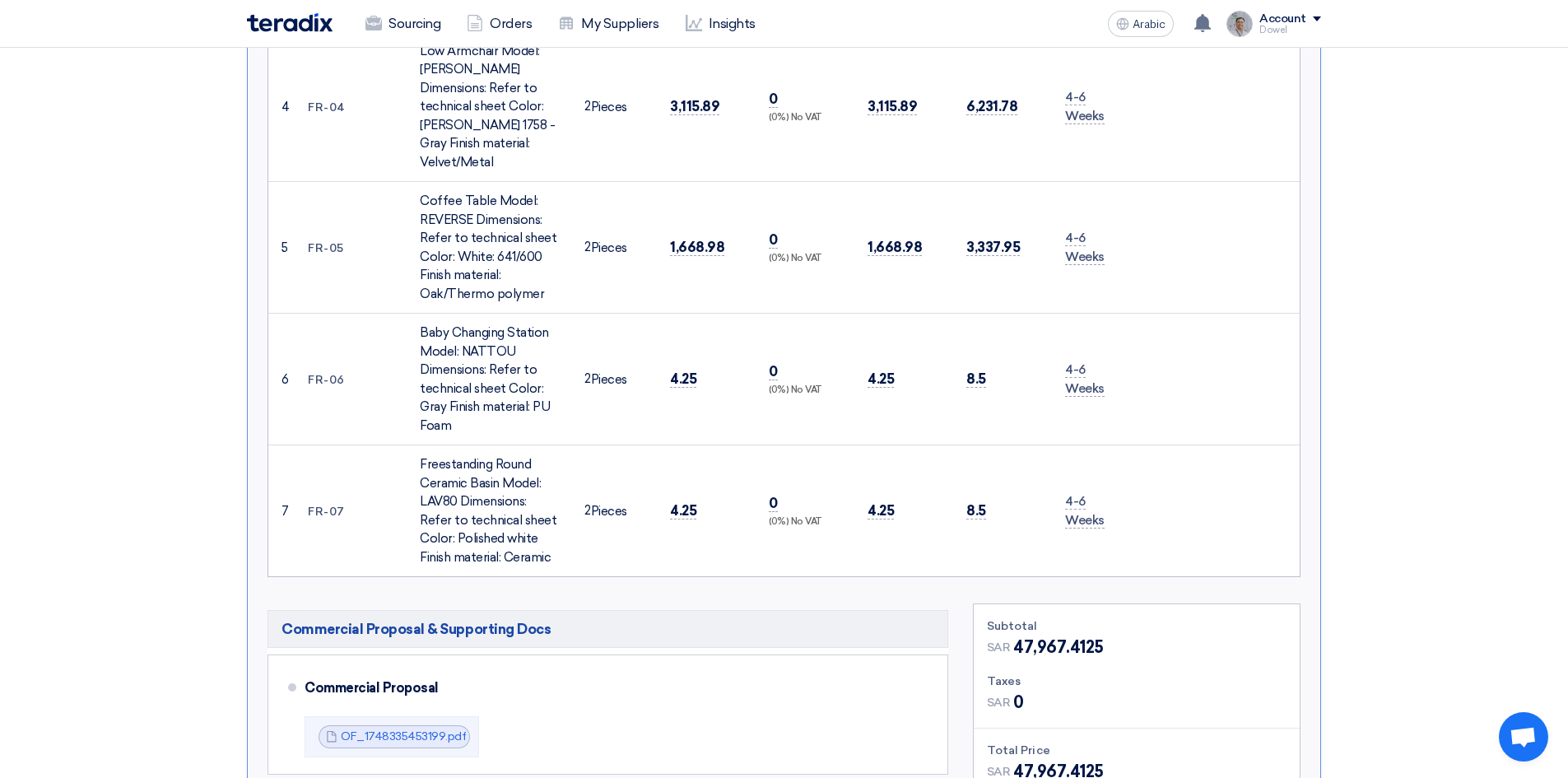
scroll to position [1482, 0]
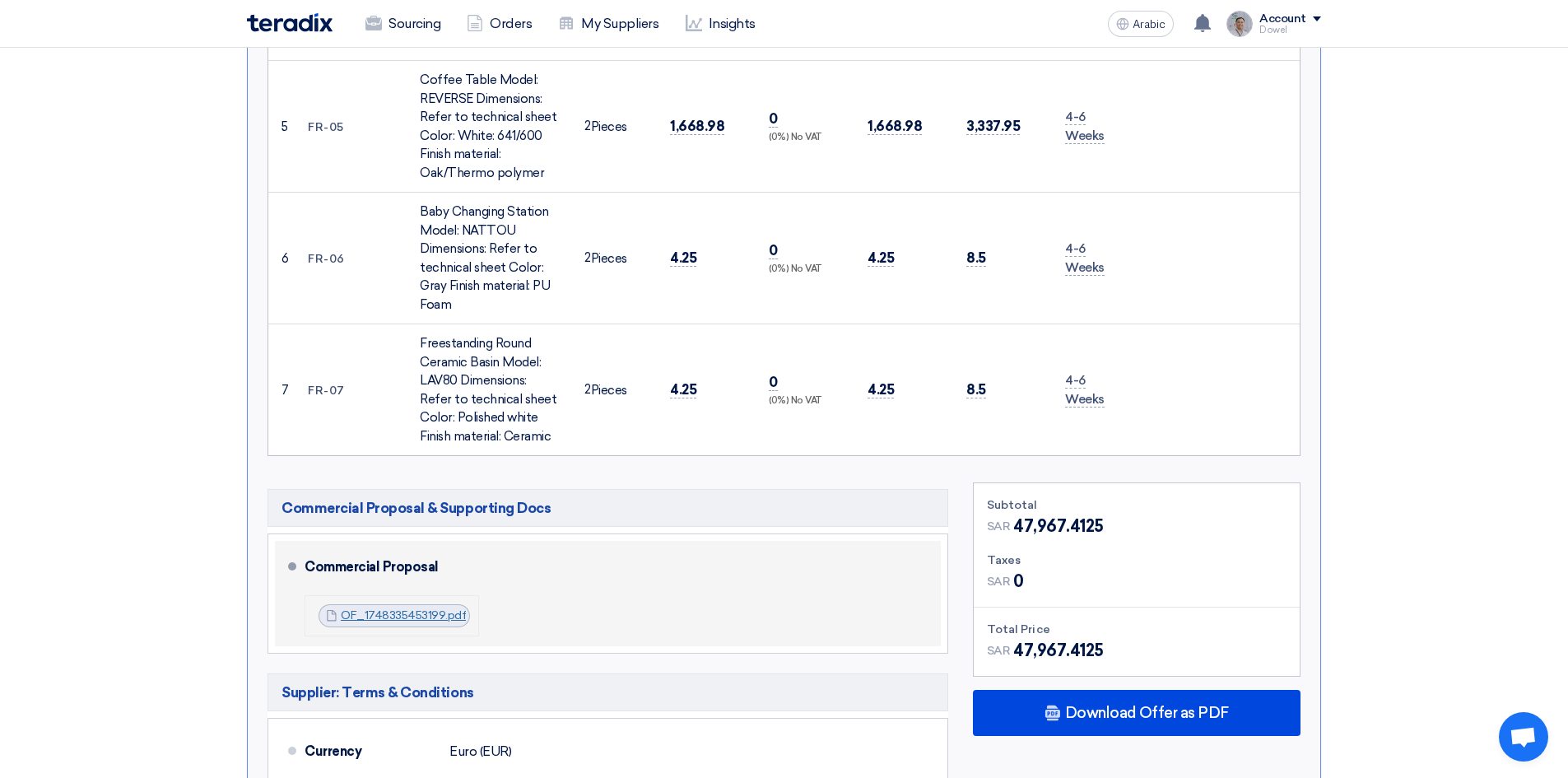
click at [416, 608] on font "OF_1748335453199.pdf" at bounding box center [403, 615] width 125 height 14
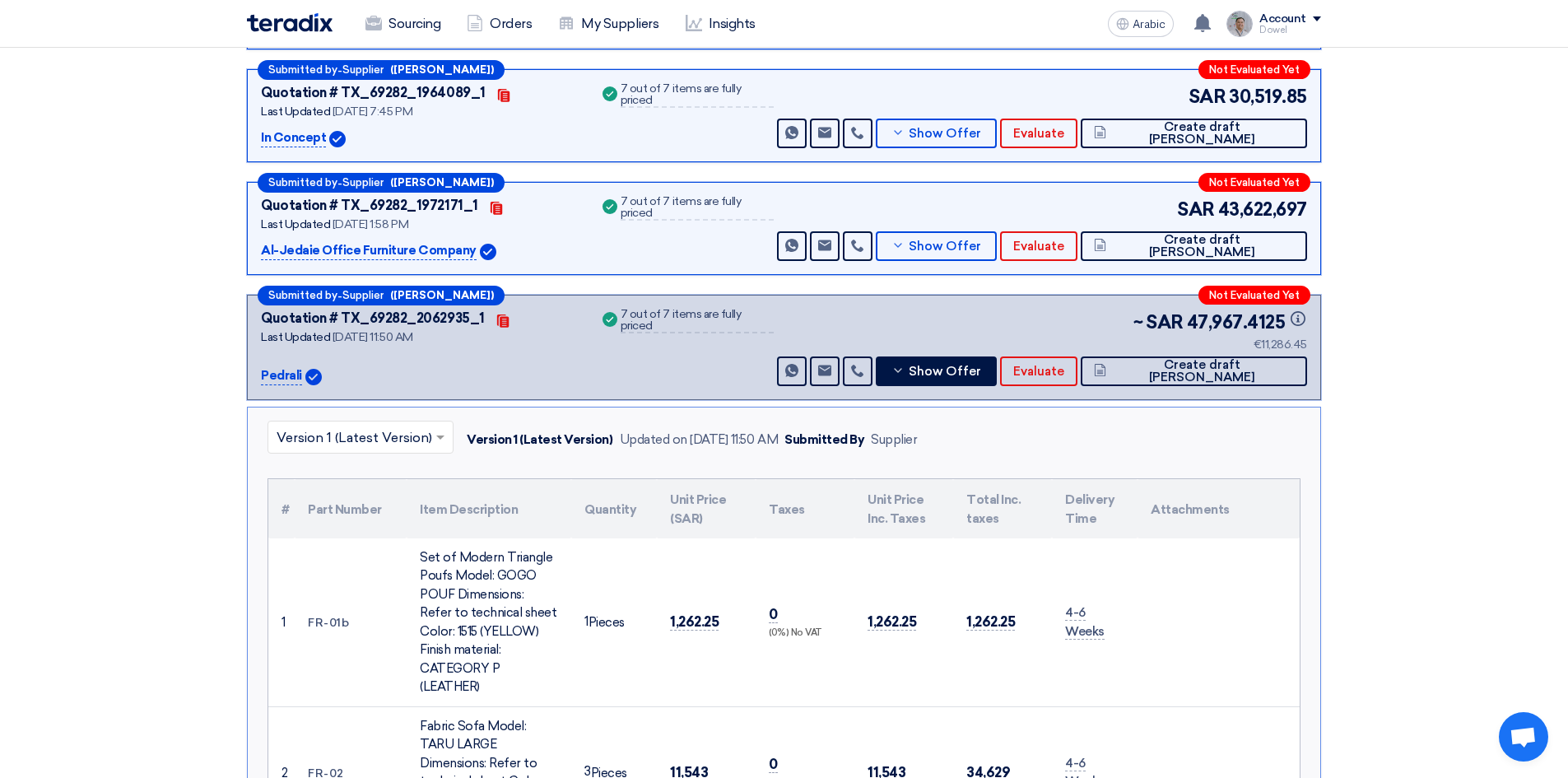
scroll to position [330, 0]
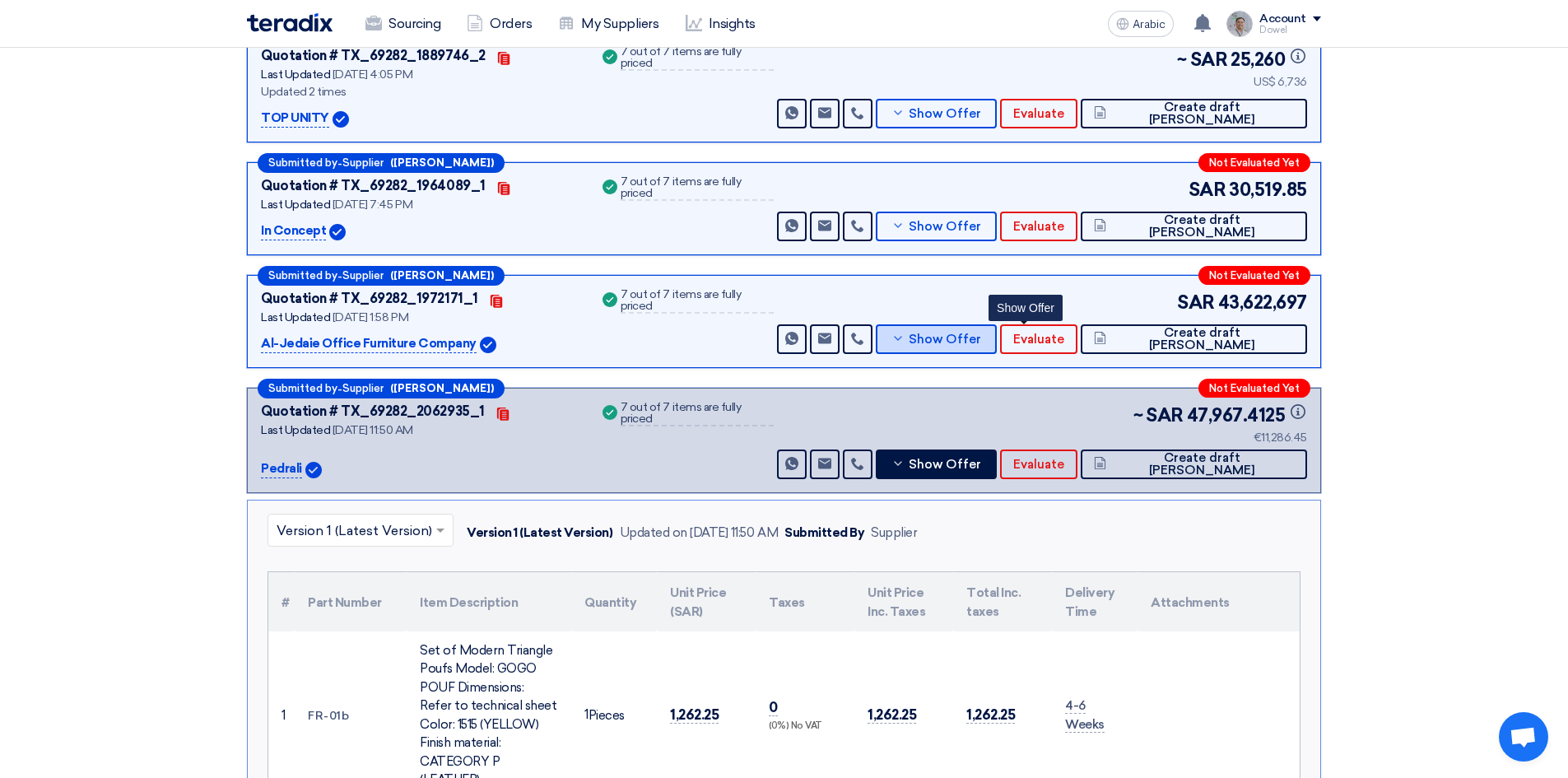
click at [981, 343] on font "Show Offer" at bounding box center [944, 340] width 73 height 15
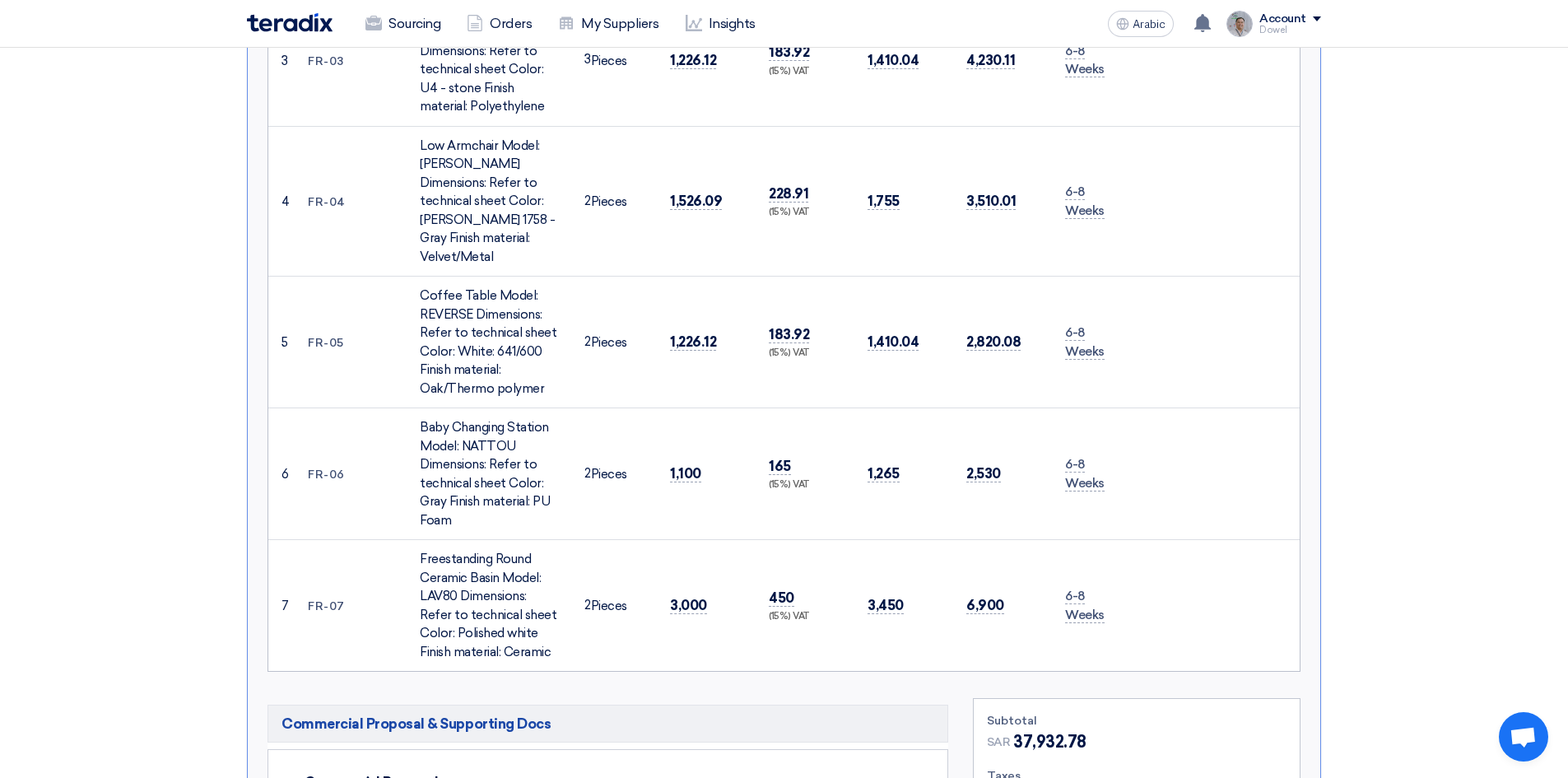
scroll to position [1400, 0]
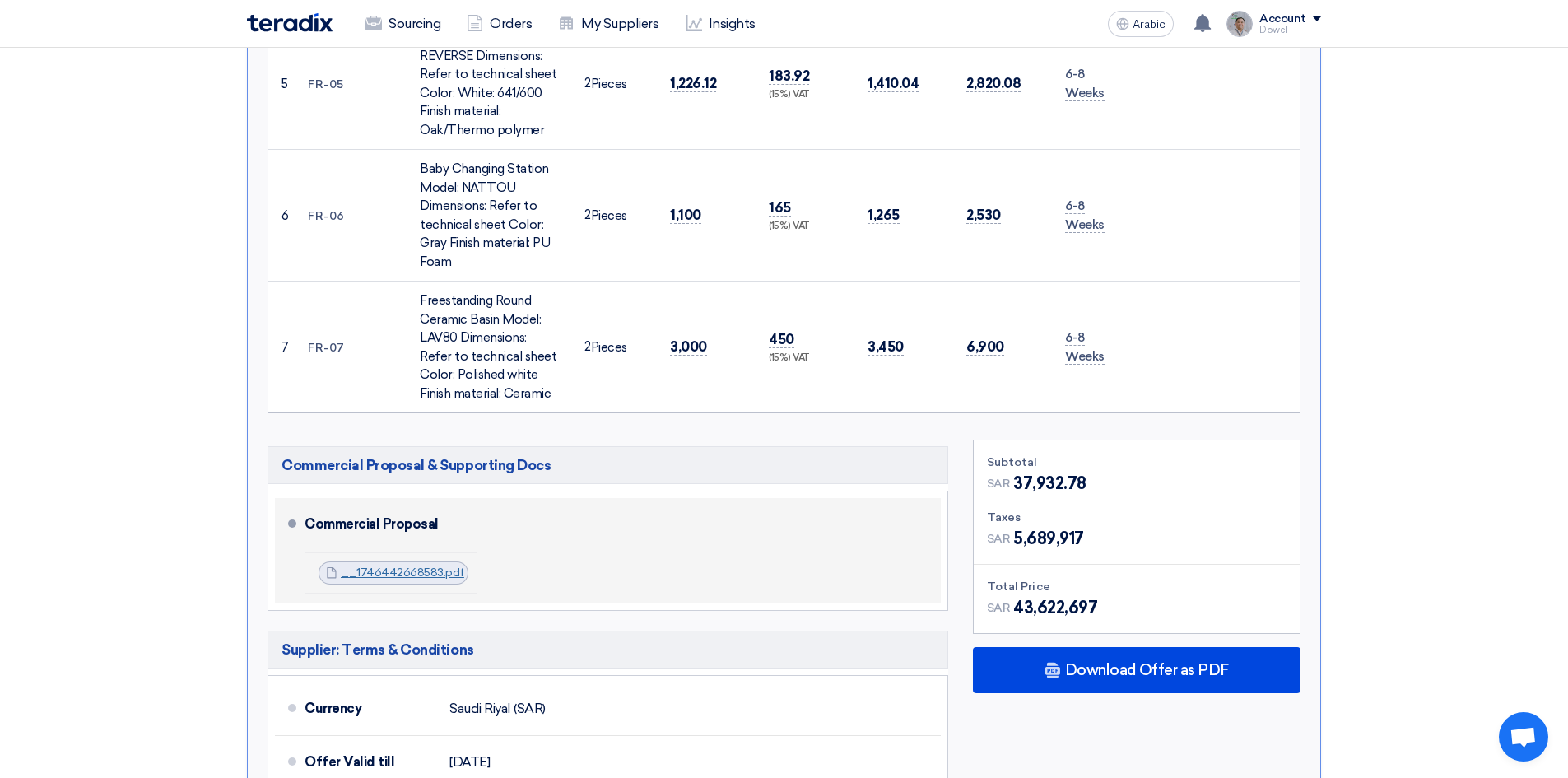
click at [390, 566] on font "__1746442668583.pdf" at bounding box center [402, 572] width 124 height 14
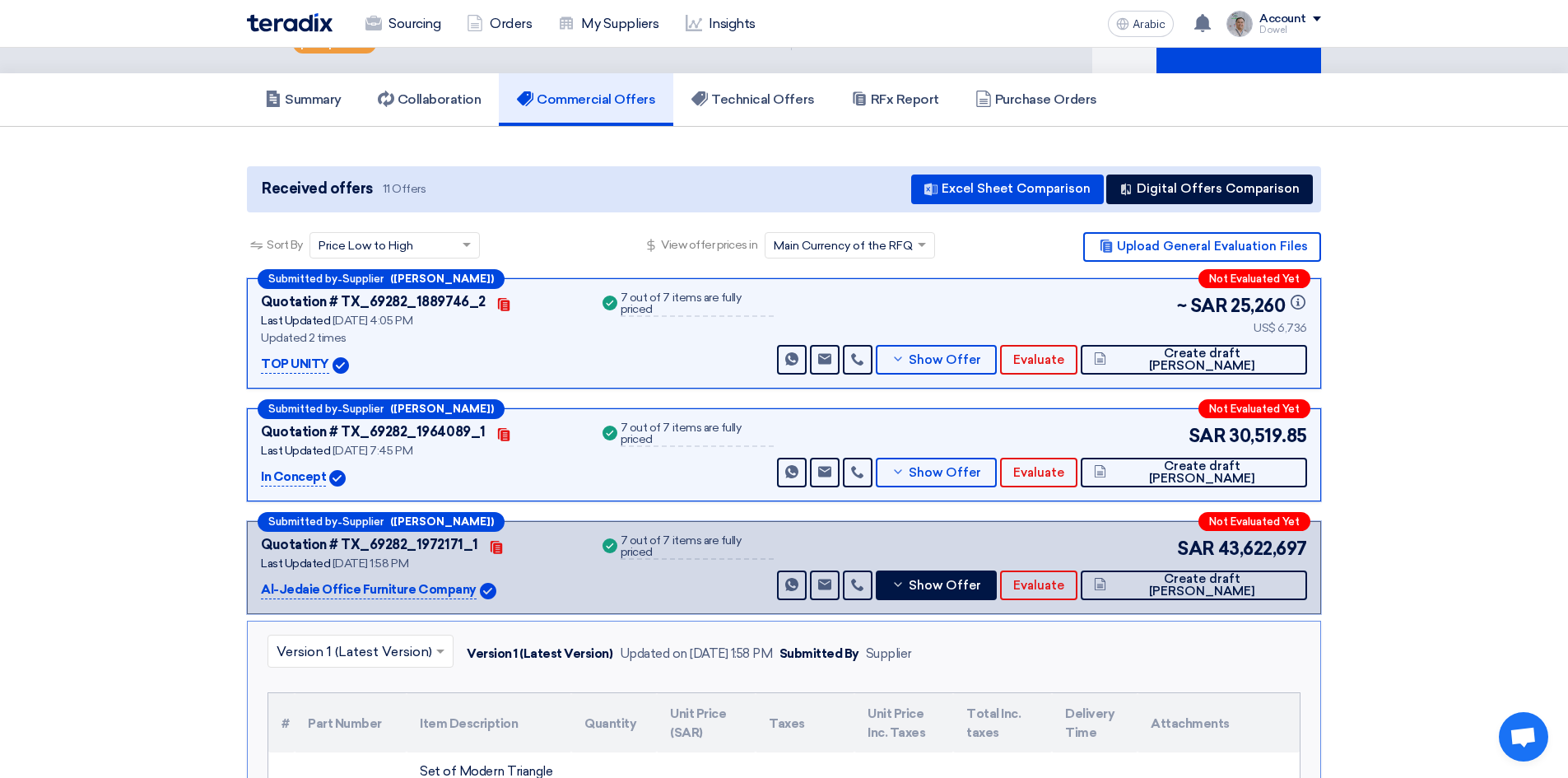
scroll to position [82, 0]
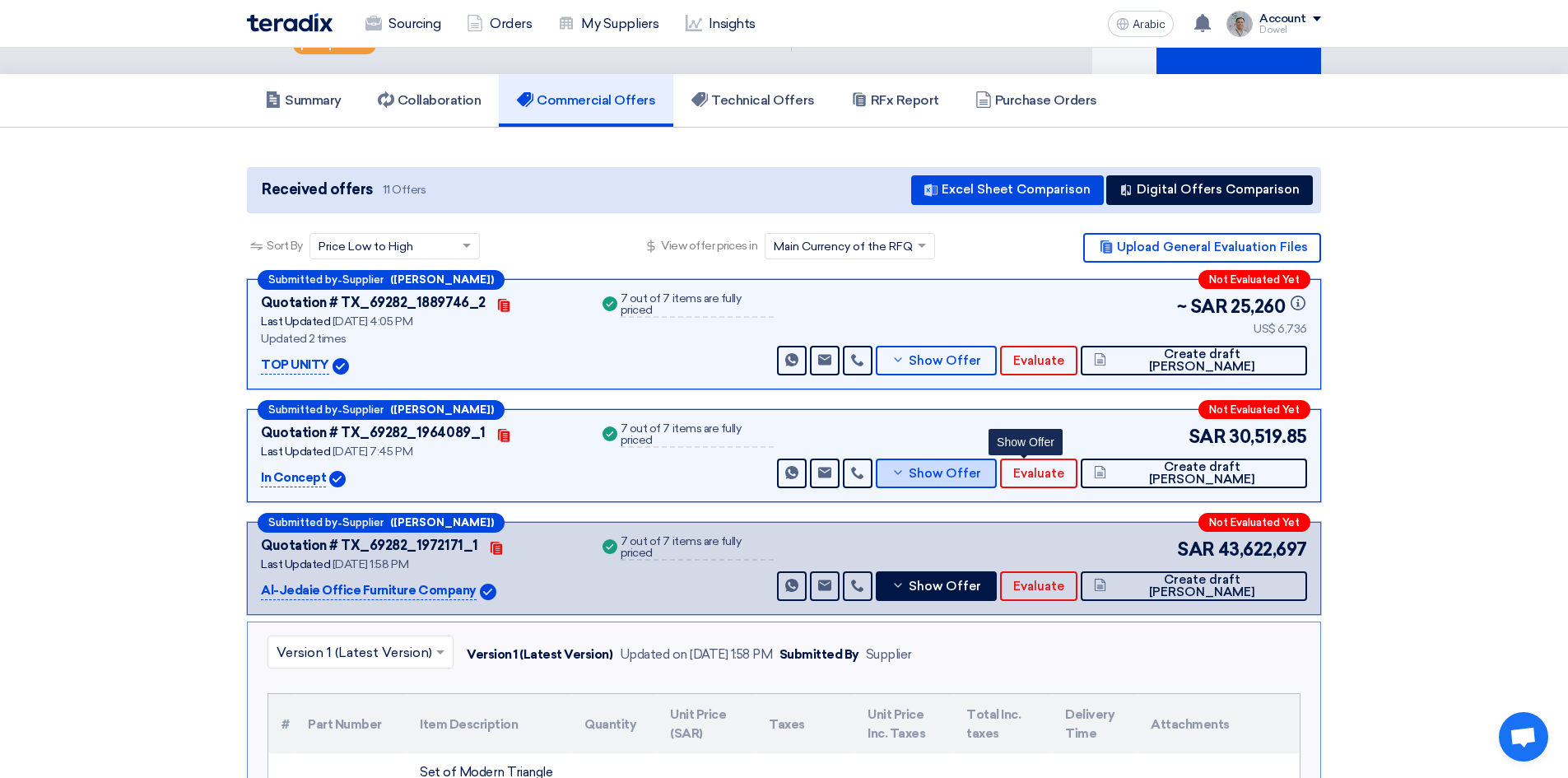
click at [981, 474] on font "Show Offer" at bounding box center [944, 473] width 73 height 15
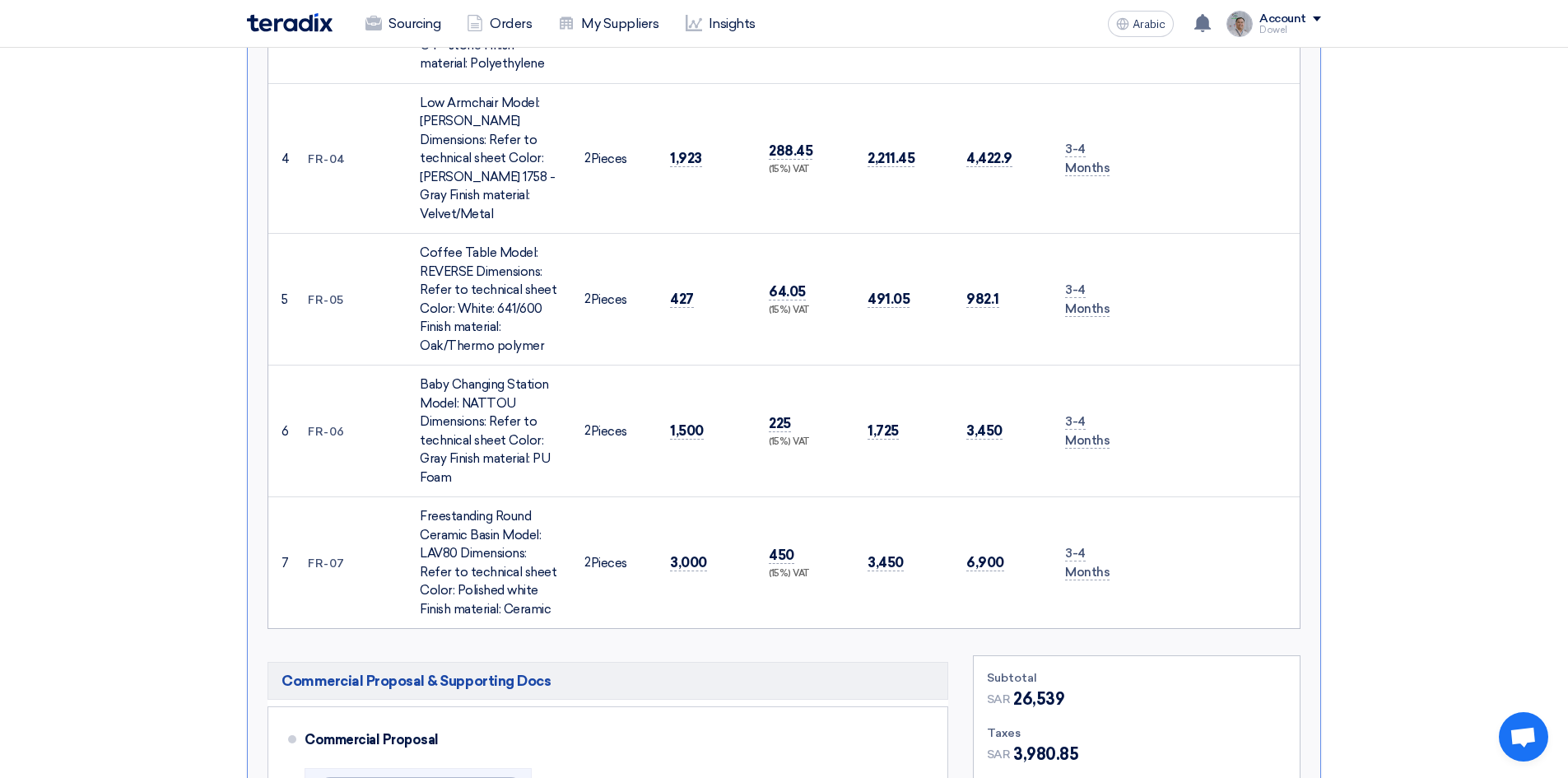
scroll to position [1318, 0]
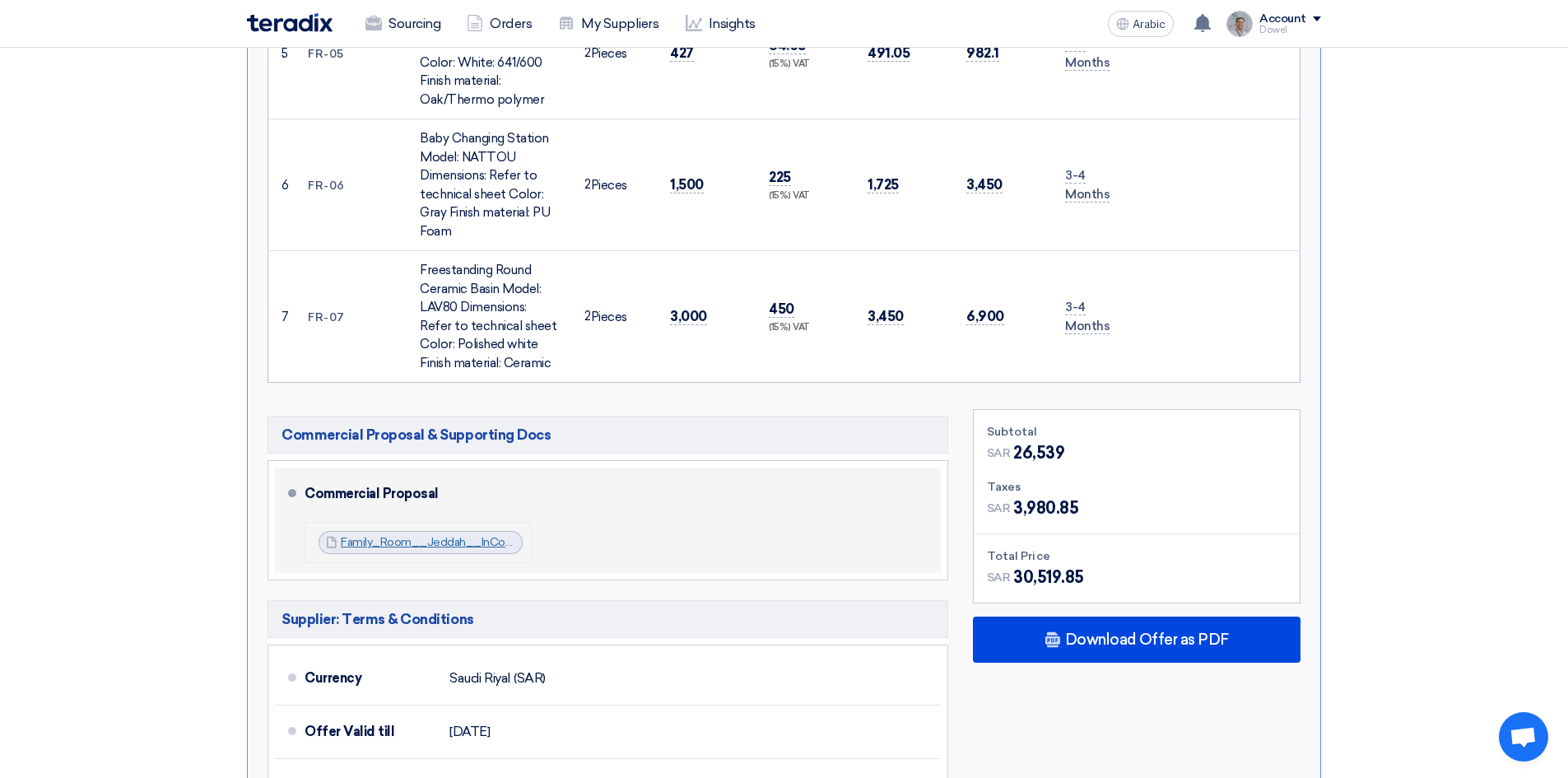
click at [413, 535] on font "Family_Room__Jeddah__InConcept_Company_1745879634920.pdf" at bounding box center [524, 542] width 368 height 14
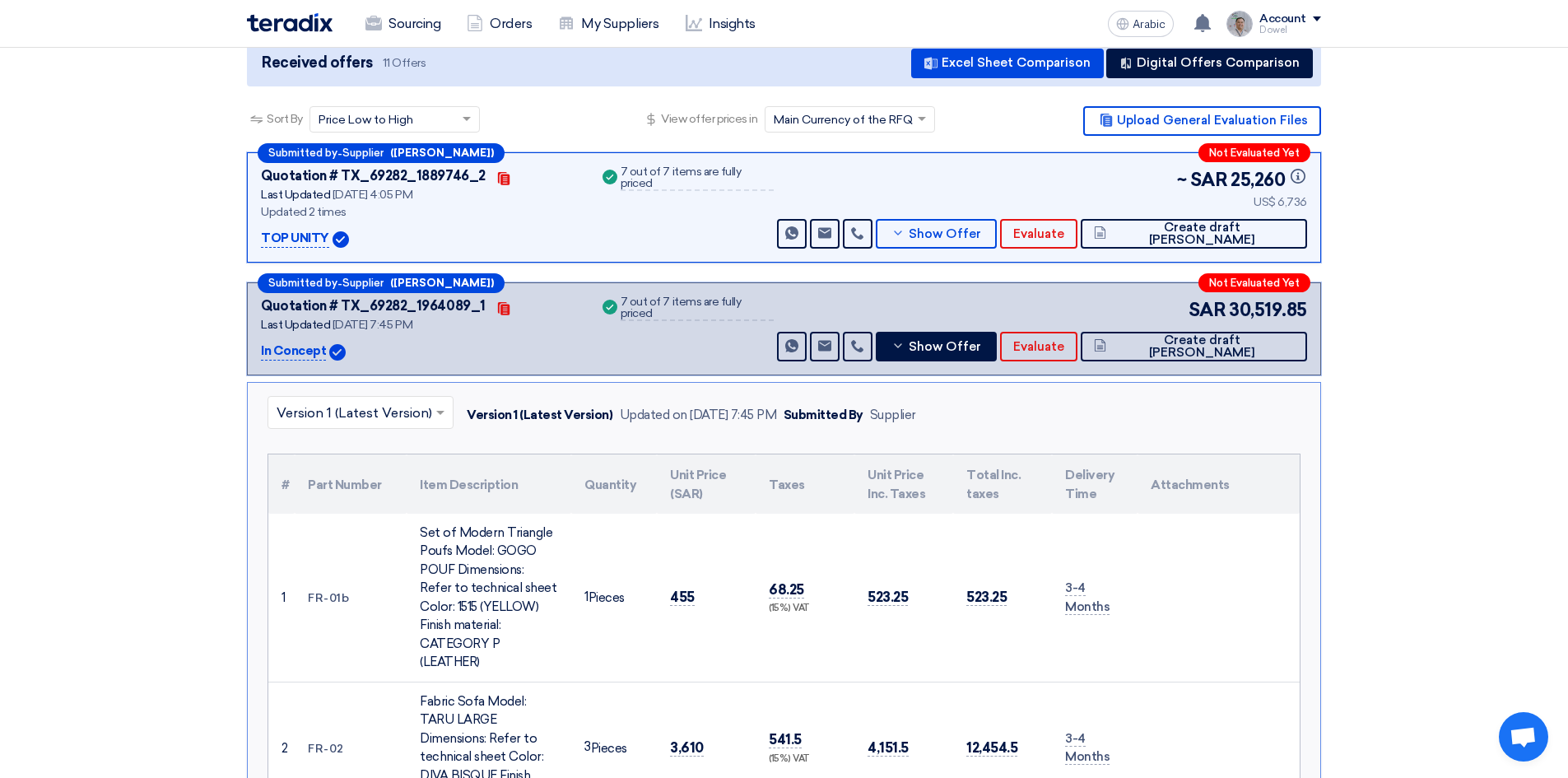
scroll to position [82, 0]
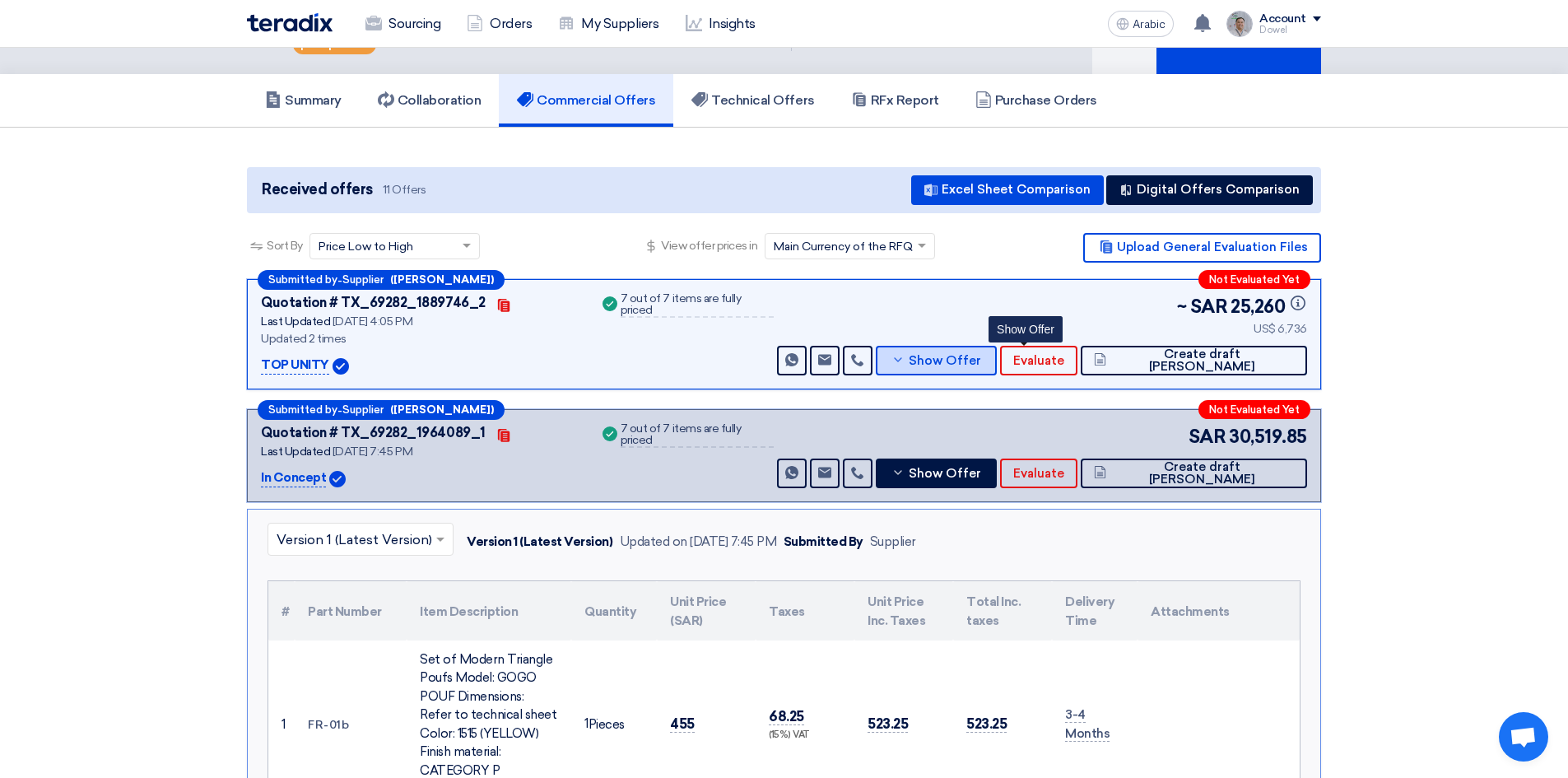
click at [981, 362] on font "Show Offer" at bounding box center [944, 361] width 73 height 15
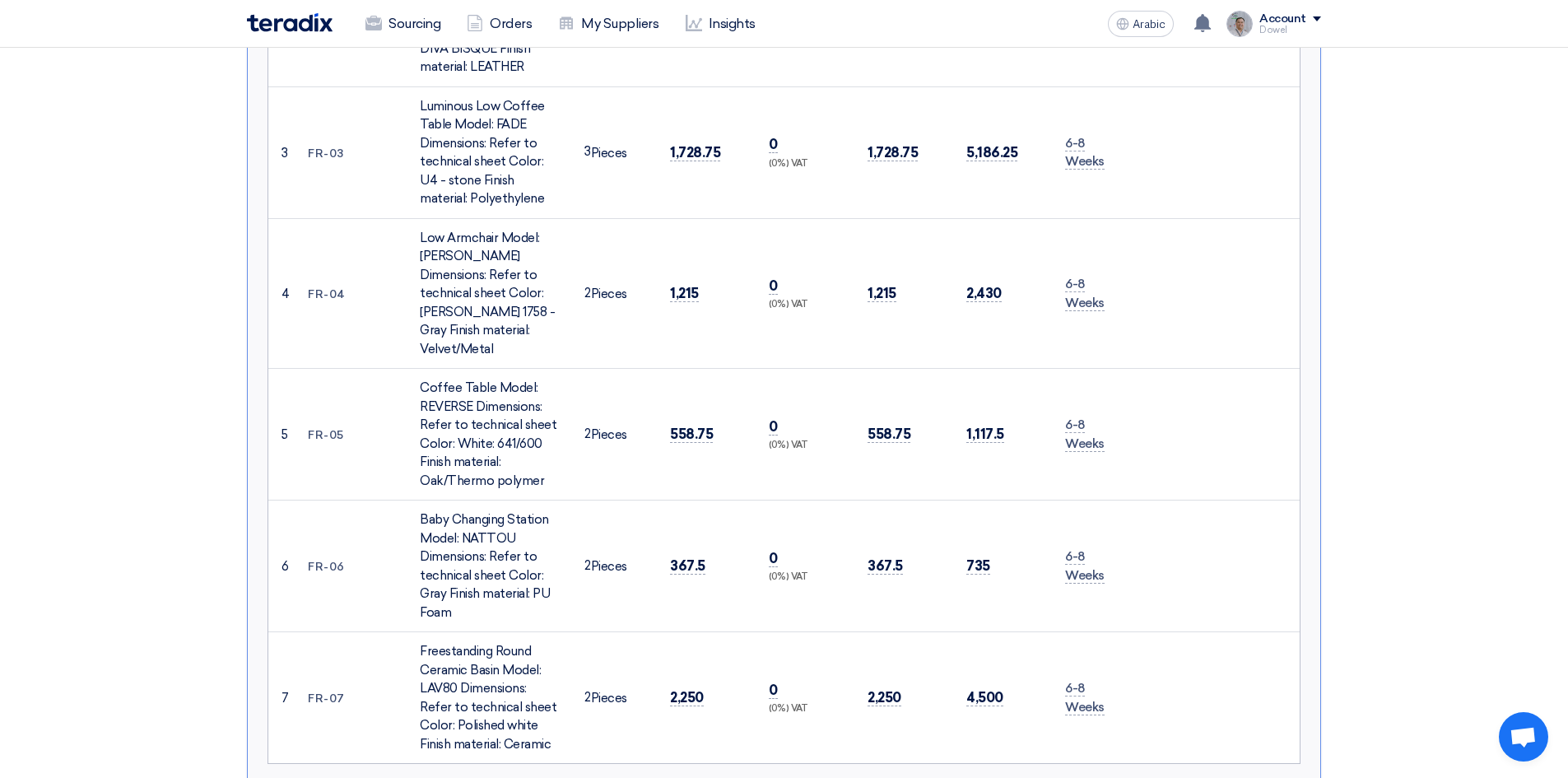
scroll to position [1153, 0]
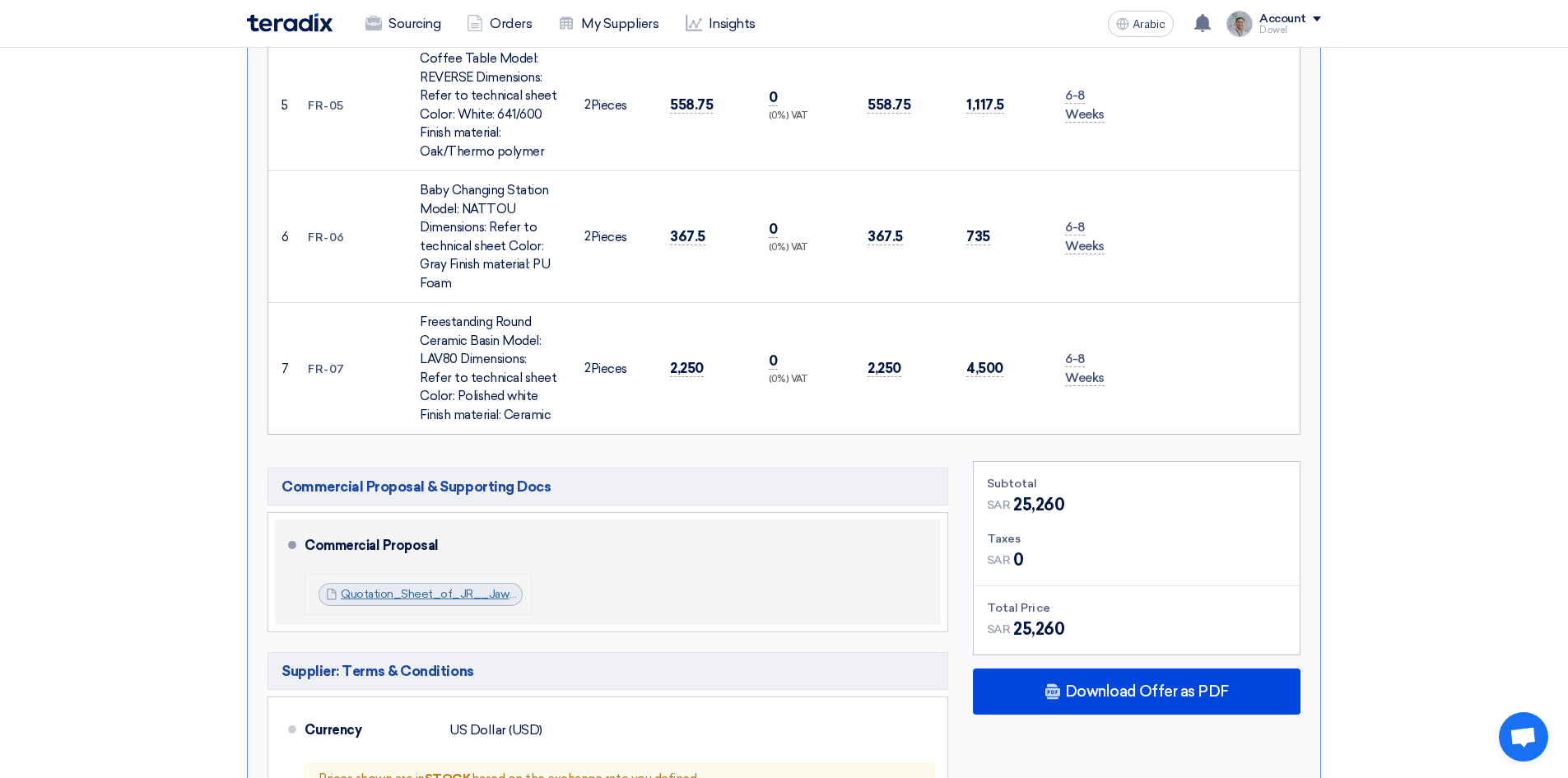
click at [406, 587] on font "Quotation_Sheet_of_JR__Jawharat_Shopping_Mall_Furniture__1744617977175.pdf" at bounding box center [564, 594] width 447 height 14
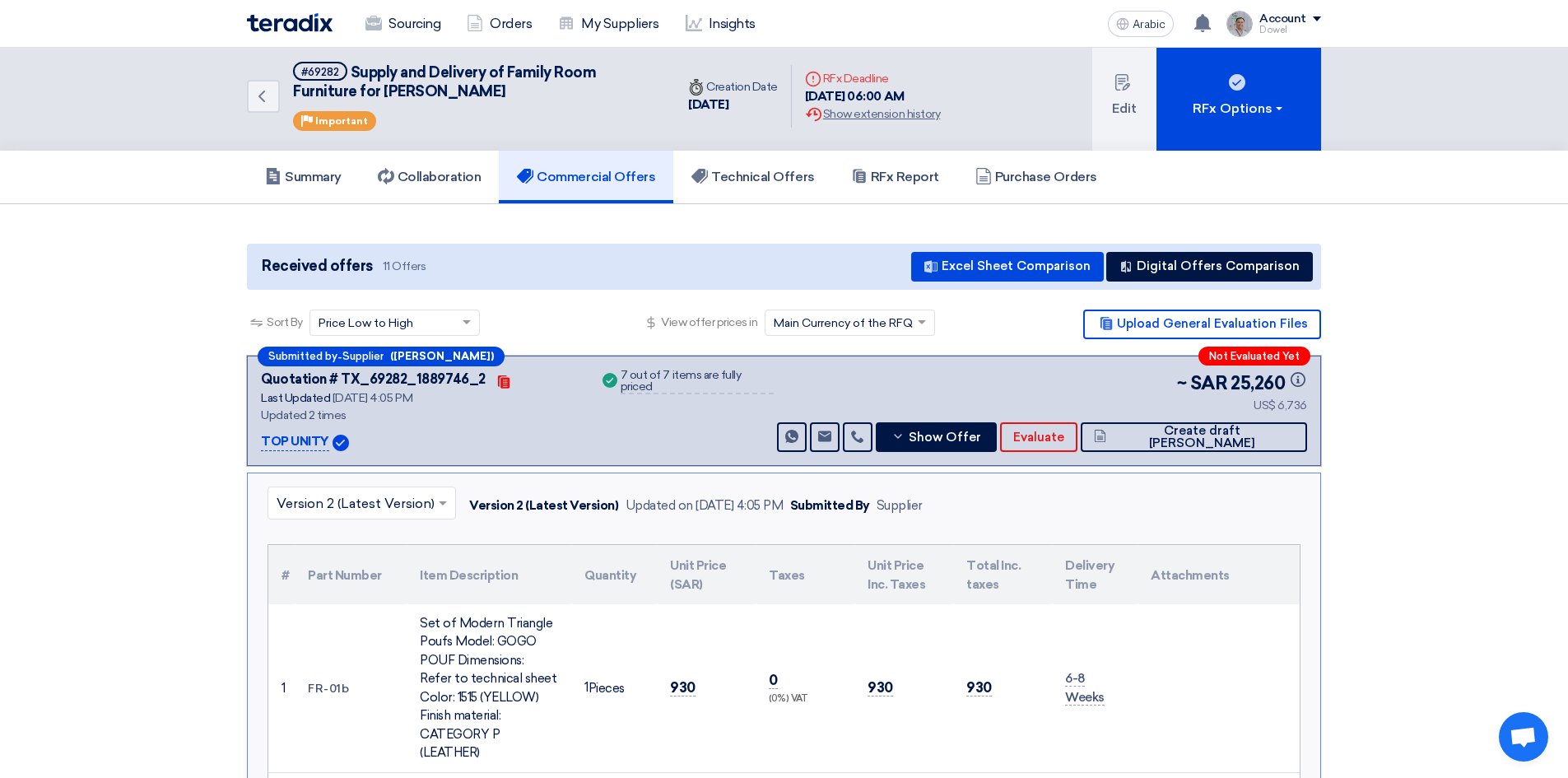
scroll to position [0, 0]
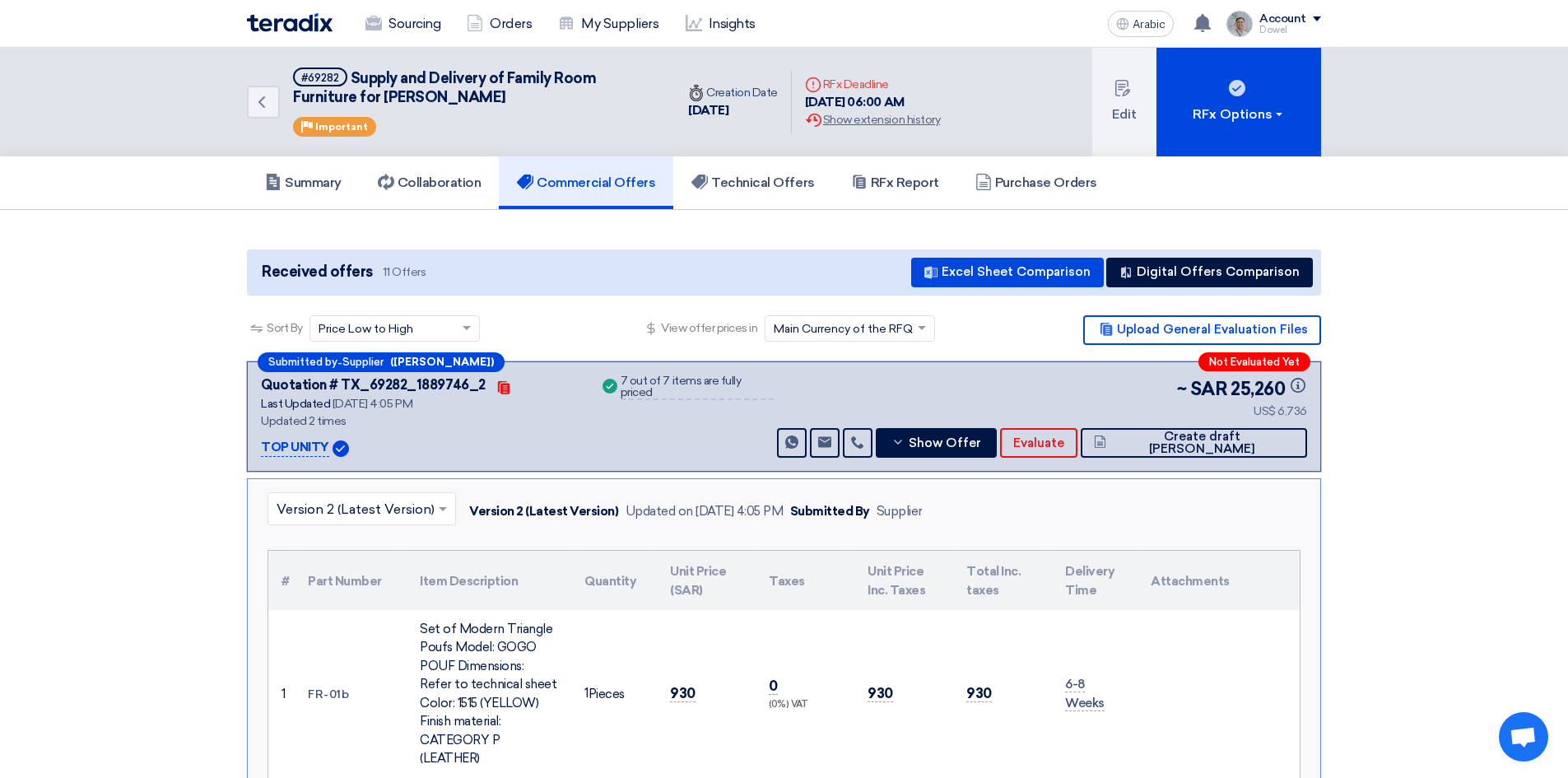
click at [396, 26] on font "Sourcing" at bounding box center [415, 23] width 52 height 16
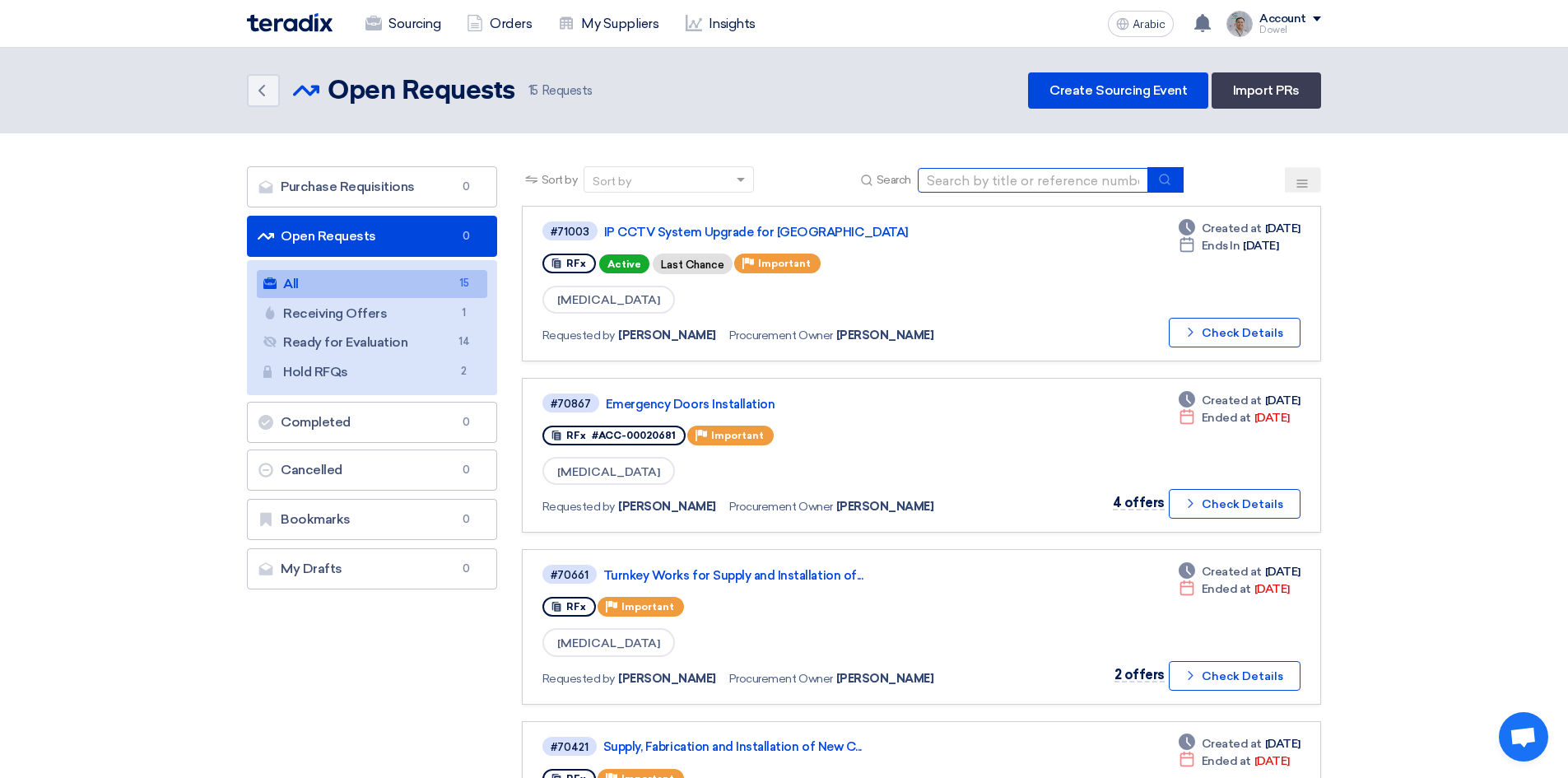
click at [1019, 183] on input at bounding box center [1033, 181] width 231 height 25
type input "family room"
click at [1170, 177] on icon "submit" at bounding box center [1165, 180] width 13 height 13
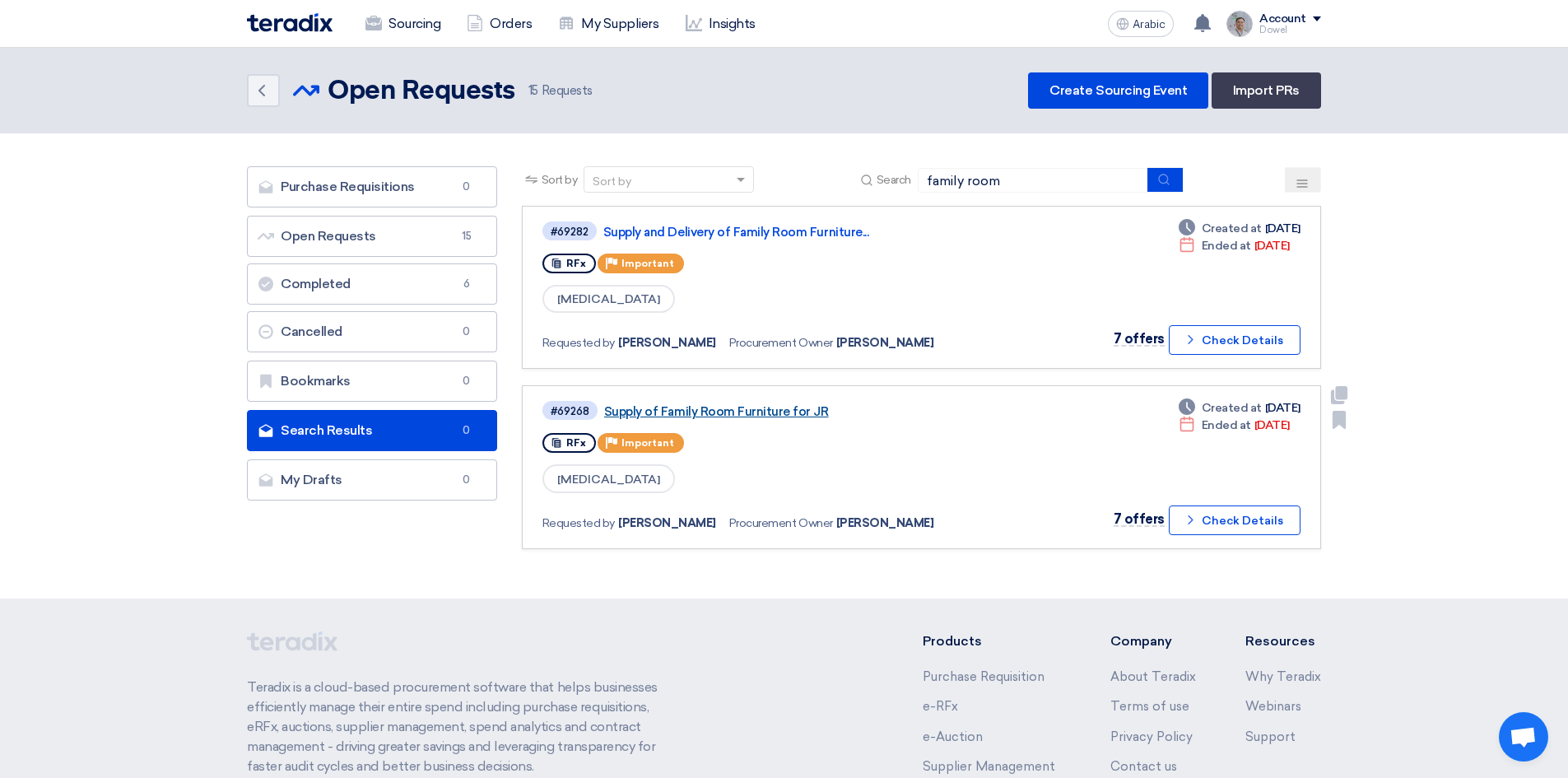
click at [766, 409] on font "Supply of Family Room Furniture for JR" at bounding box center [716, 412] width 225 height 15
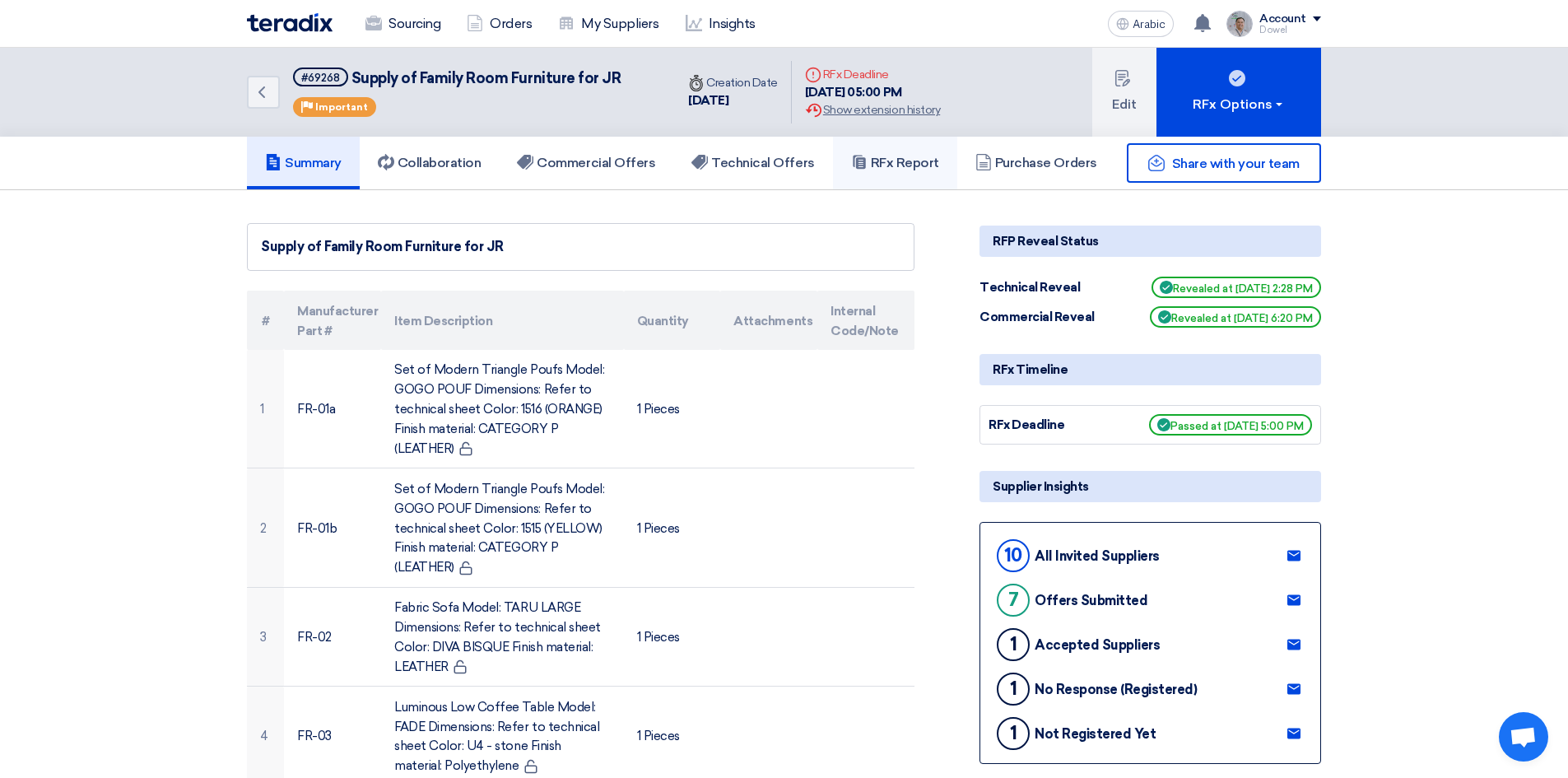
click at [900, 158] on font "RFx Report" at bounding box center [905, 162] width 69 height 16
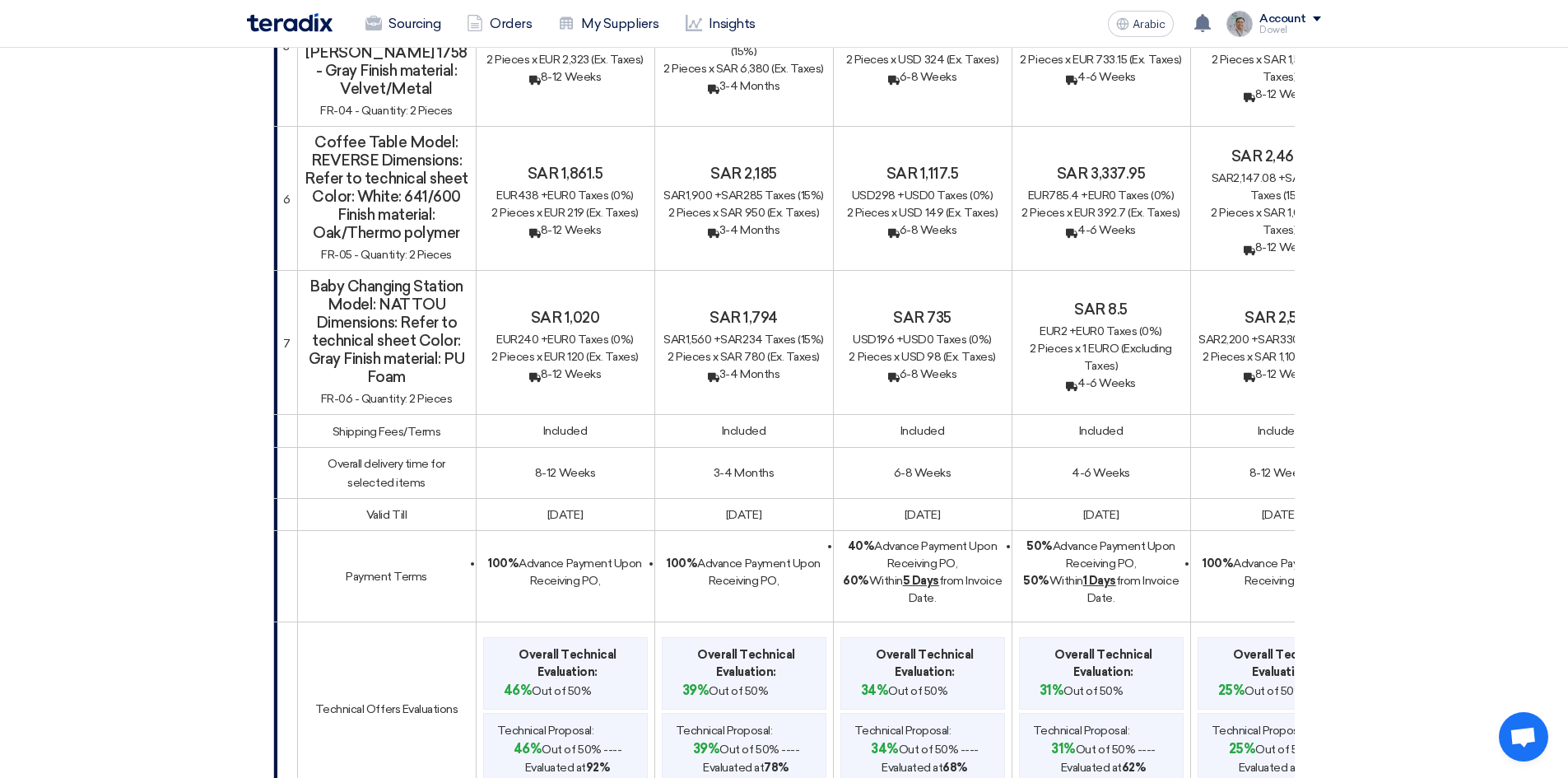
scroll to position [1235, 0]
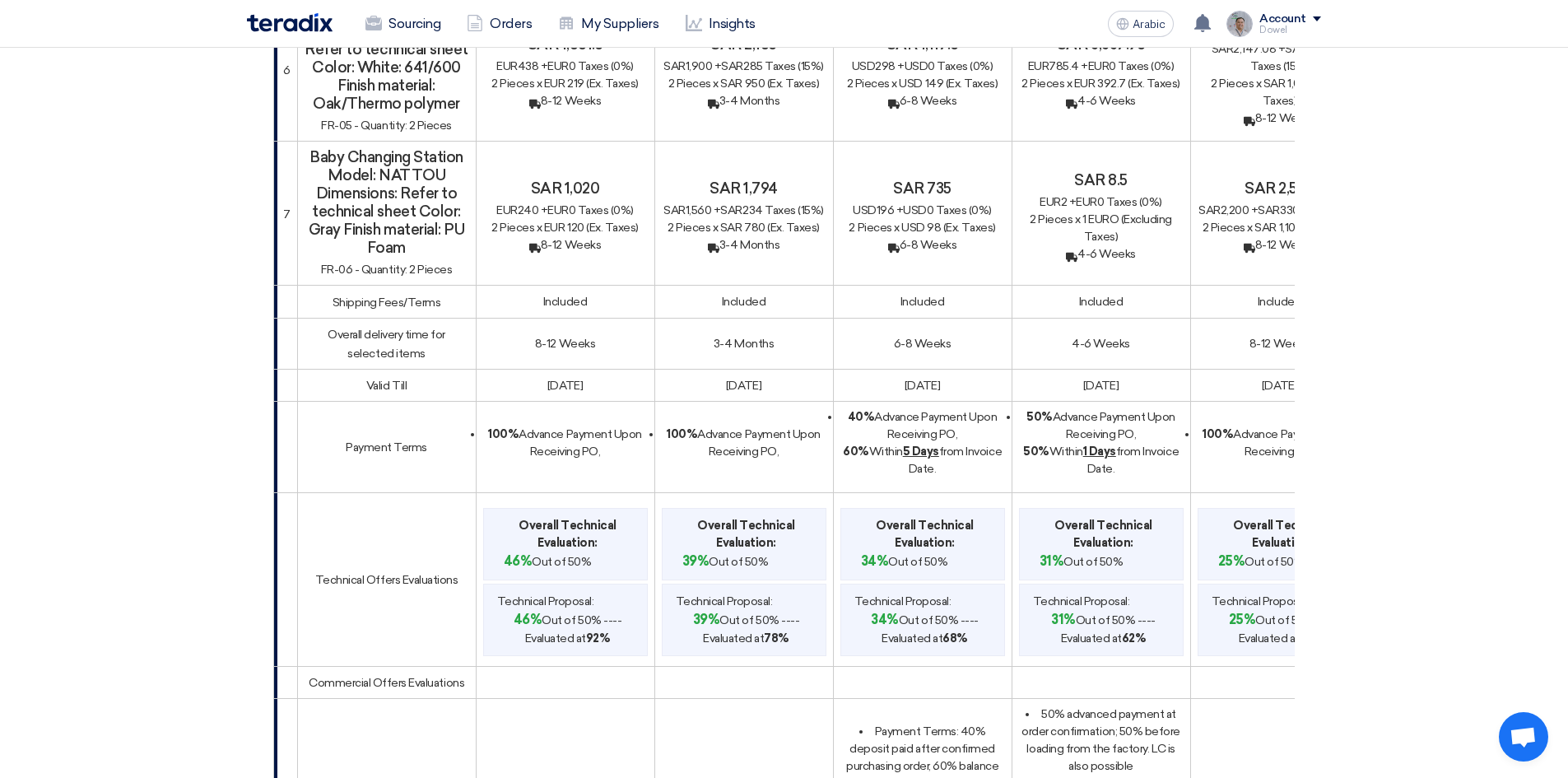
drag, startPoint x: 535, startPoint y: 324, endPoint x: 596, endPoint y: 361, distance: 71.3
click at [595, 327] on td "8-12 Weeks" at bounding box center [565, 343] width 179 height 51
copy font "8-12 Weeks"
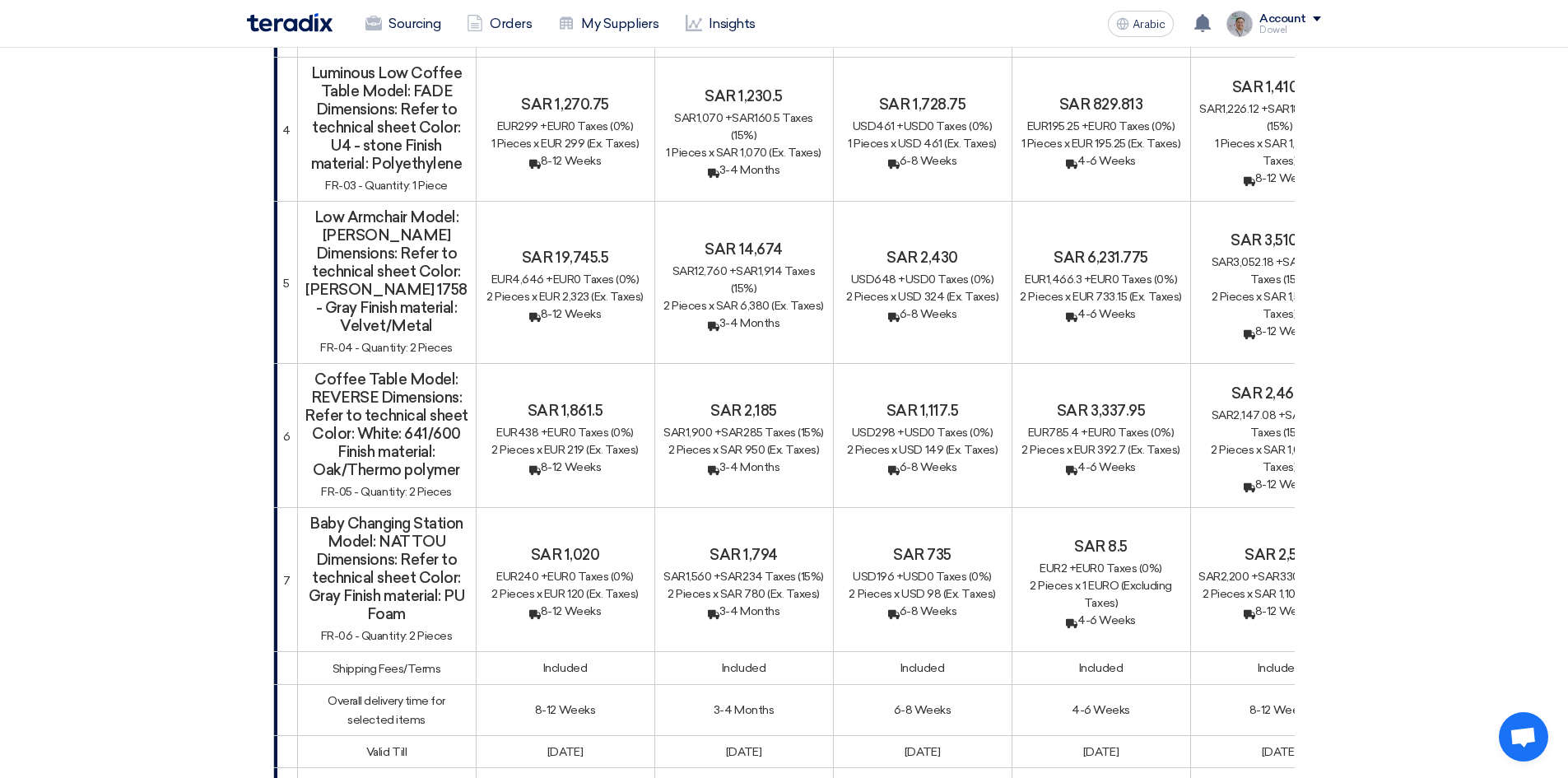
scroll to position [1070, 0]
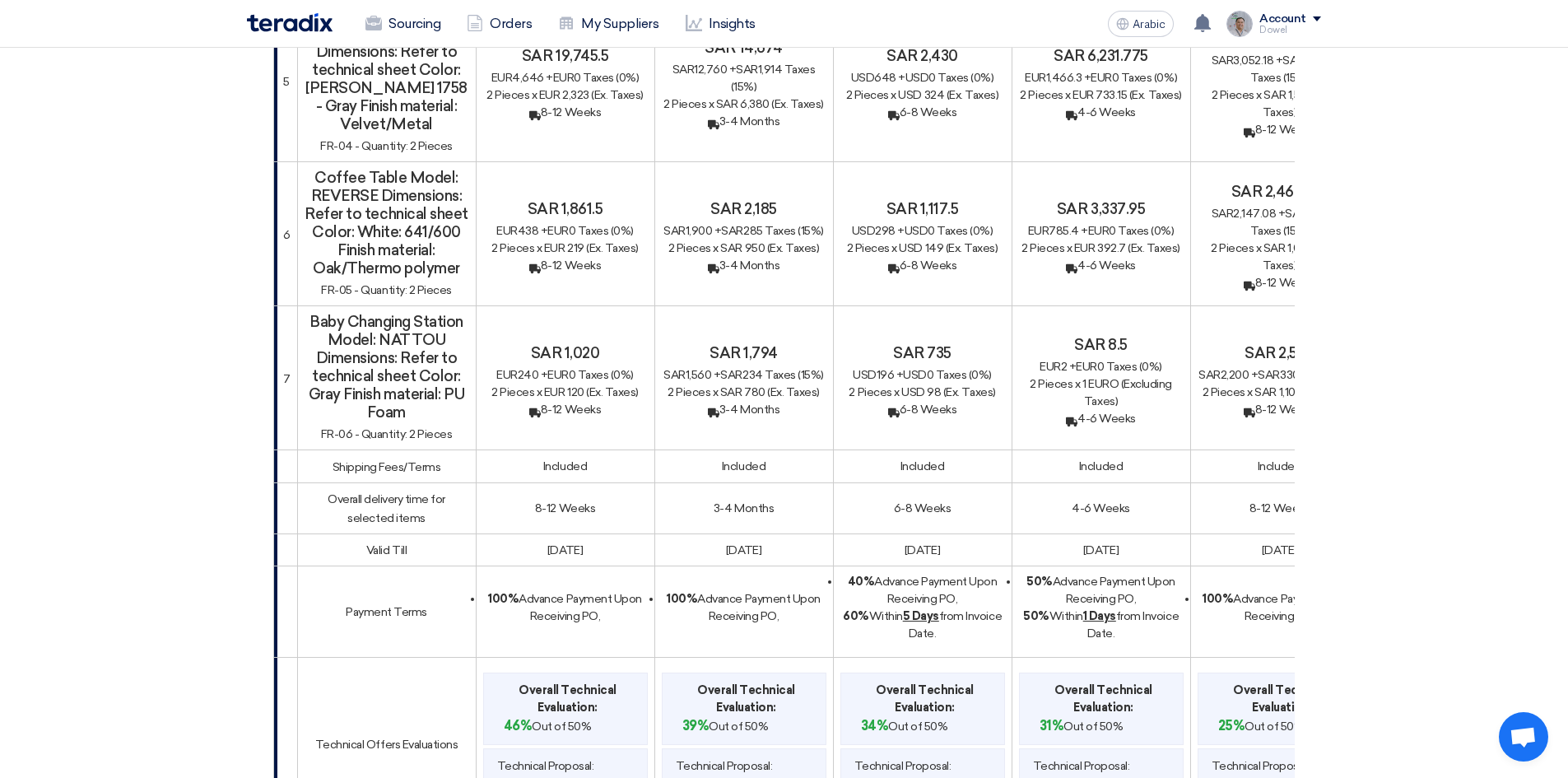
drag, startPoint x: 706, startPoint y: 487, endPoint x: 764, endPoint y: 525, distance: 69.3
click at [779, 488] on td "3-4 Months" at bounding box center [743, 508] width 179 height 51
copy font "3-4 Months"
drag, startPoint x: 890, startPoint y: 490, endPoint x: 953, endPoint y: 493, distance: 63.1
click at [953, 493] on td "6-8 Weeks" at bounding box center [922, 508] width 179 height 51
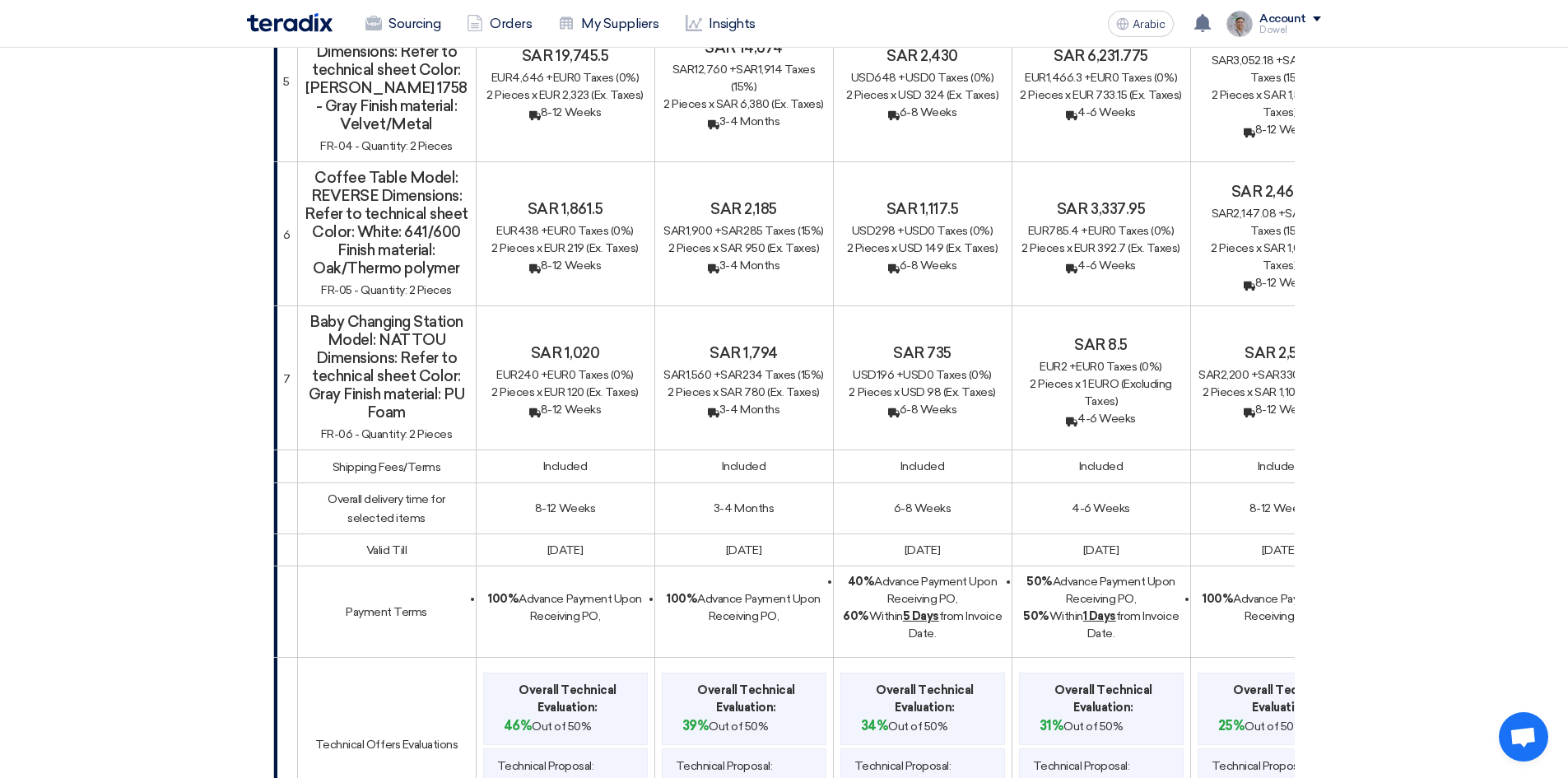
copy font "6-8 Weeks"
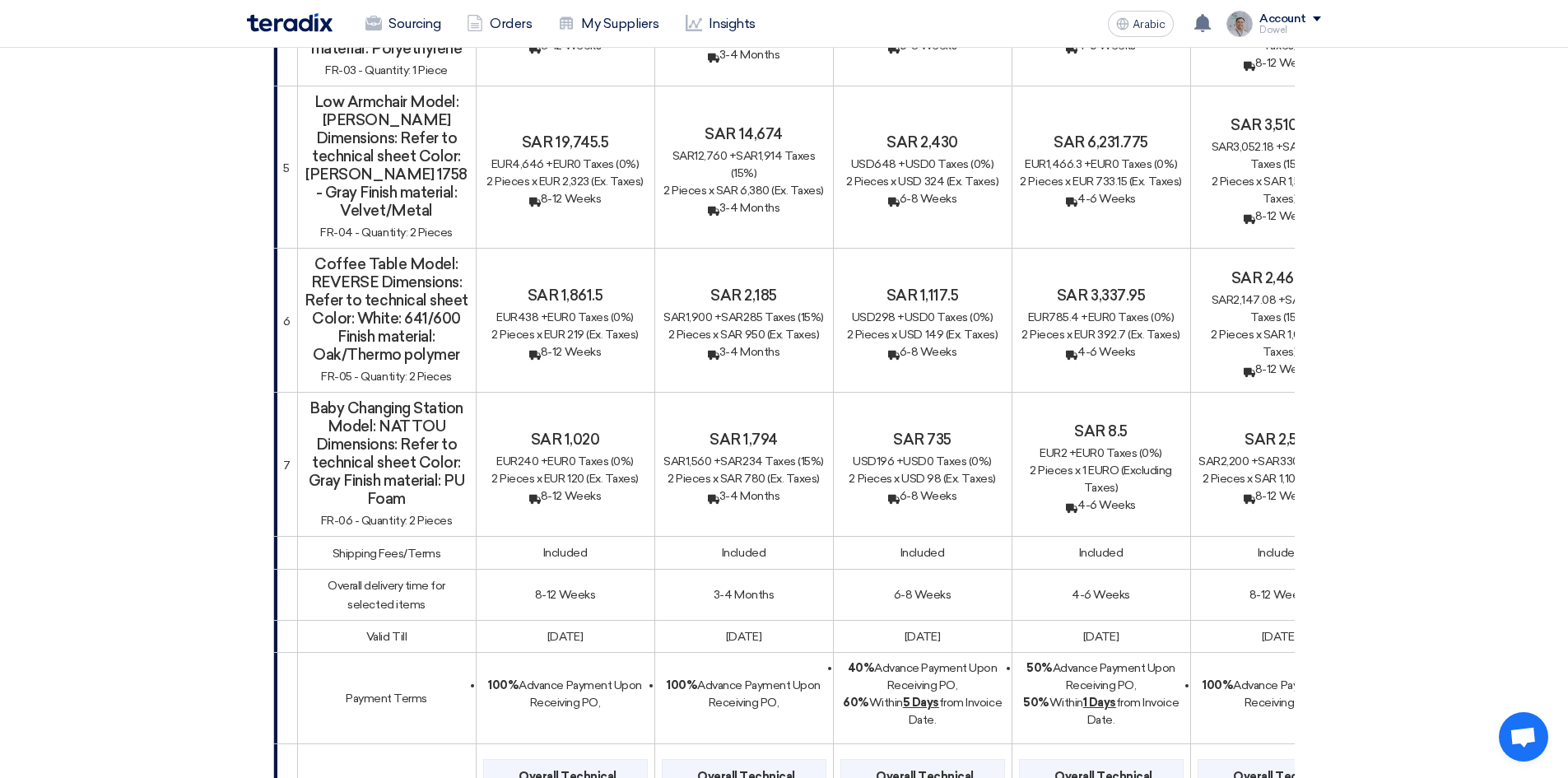
scroll to position [1235, 0]
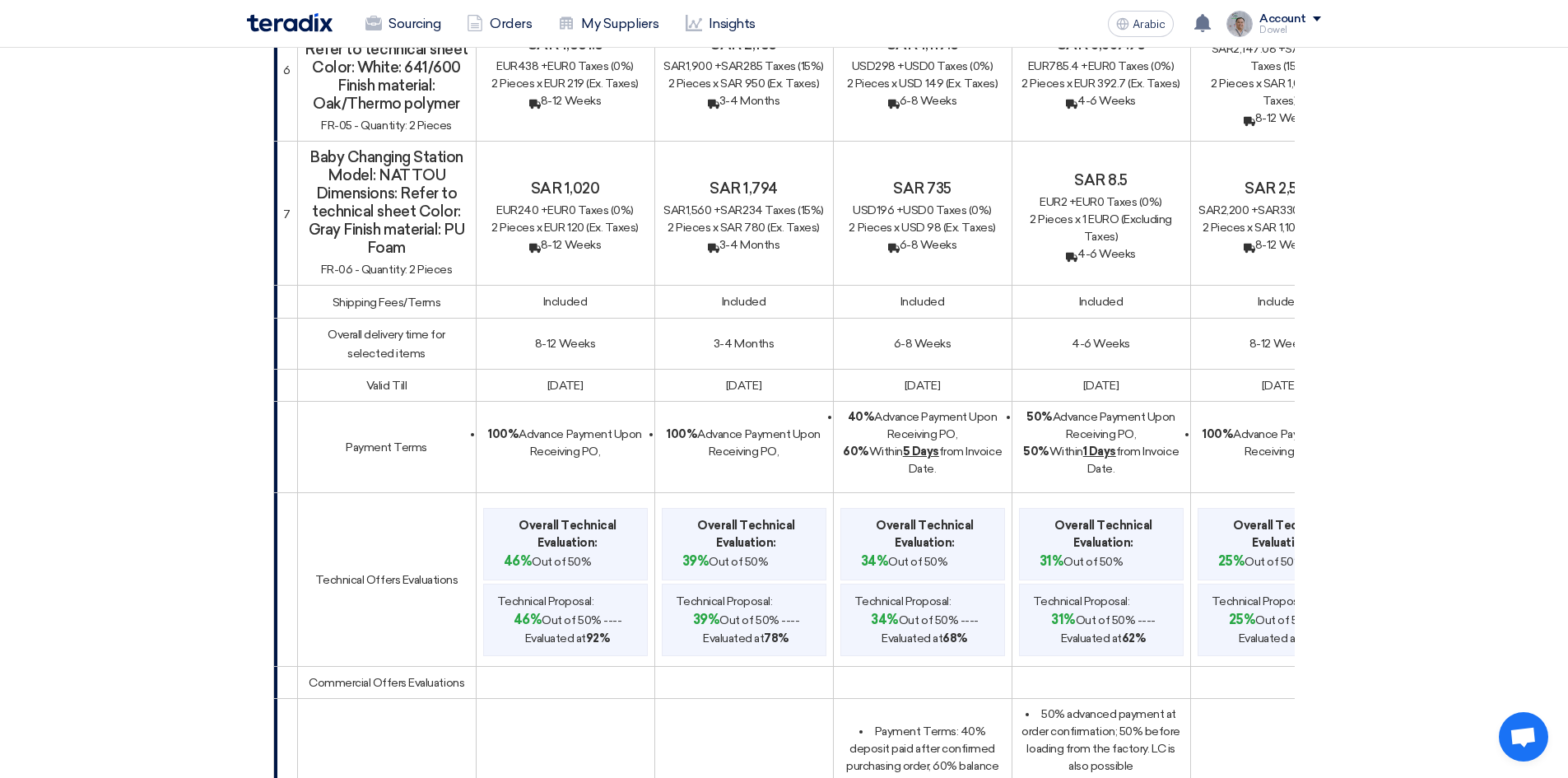
drag, startPoint x: 1068, startPoint y: 325, endPoint x: 1138, endPoint y: 330, distance: 70.2
click at [1138, 330] on td "4-6 Weeks" at bounding box center [1101, 343] width 179 height 51
copy font "4-6 Weeks"
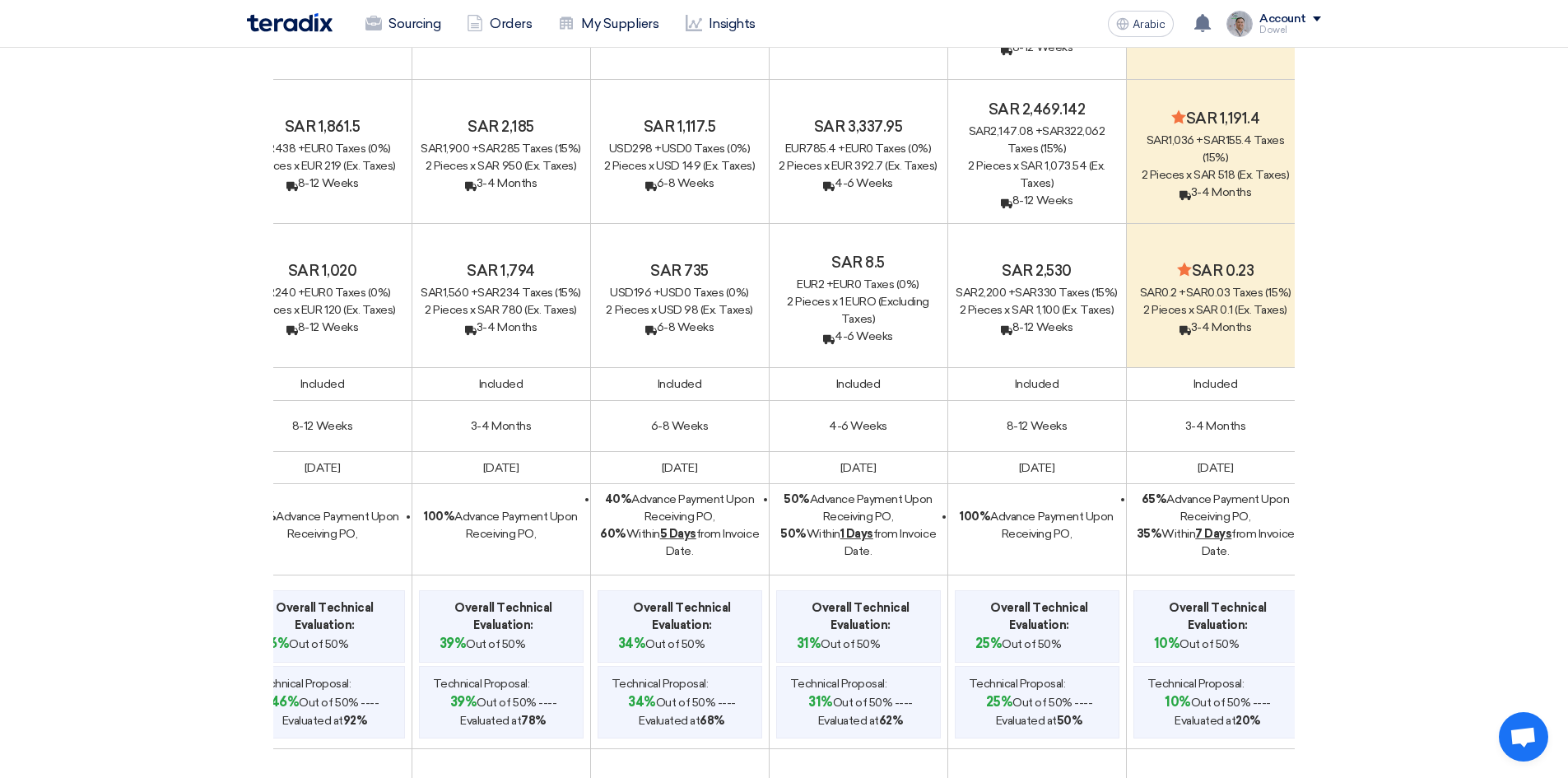
scroll to position [0, 251]
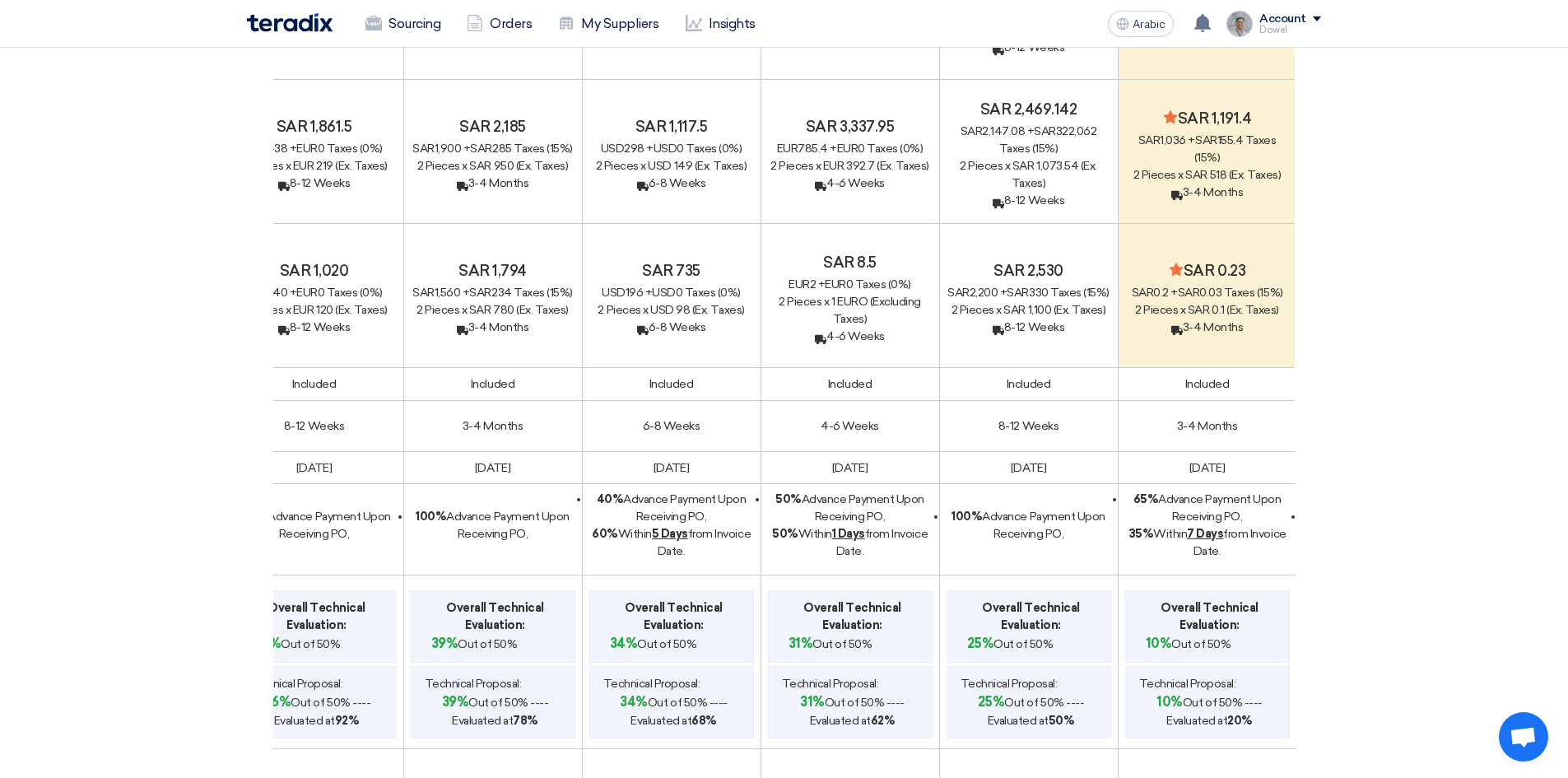
drag, startPoint x: 1248, startPoint y: 406, endPoint x: 1058, endPoint y: 417, distance: 190.3
click at [1058, 417] on td "8-12 Weeks" at bounding box center [1029, 425] width 179 height 51
copy font "8-12 Weeks"
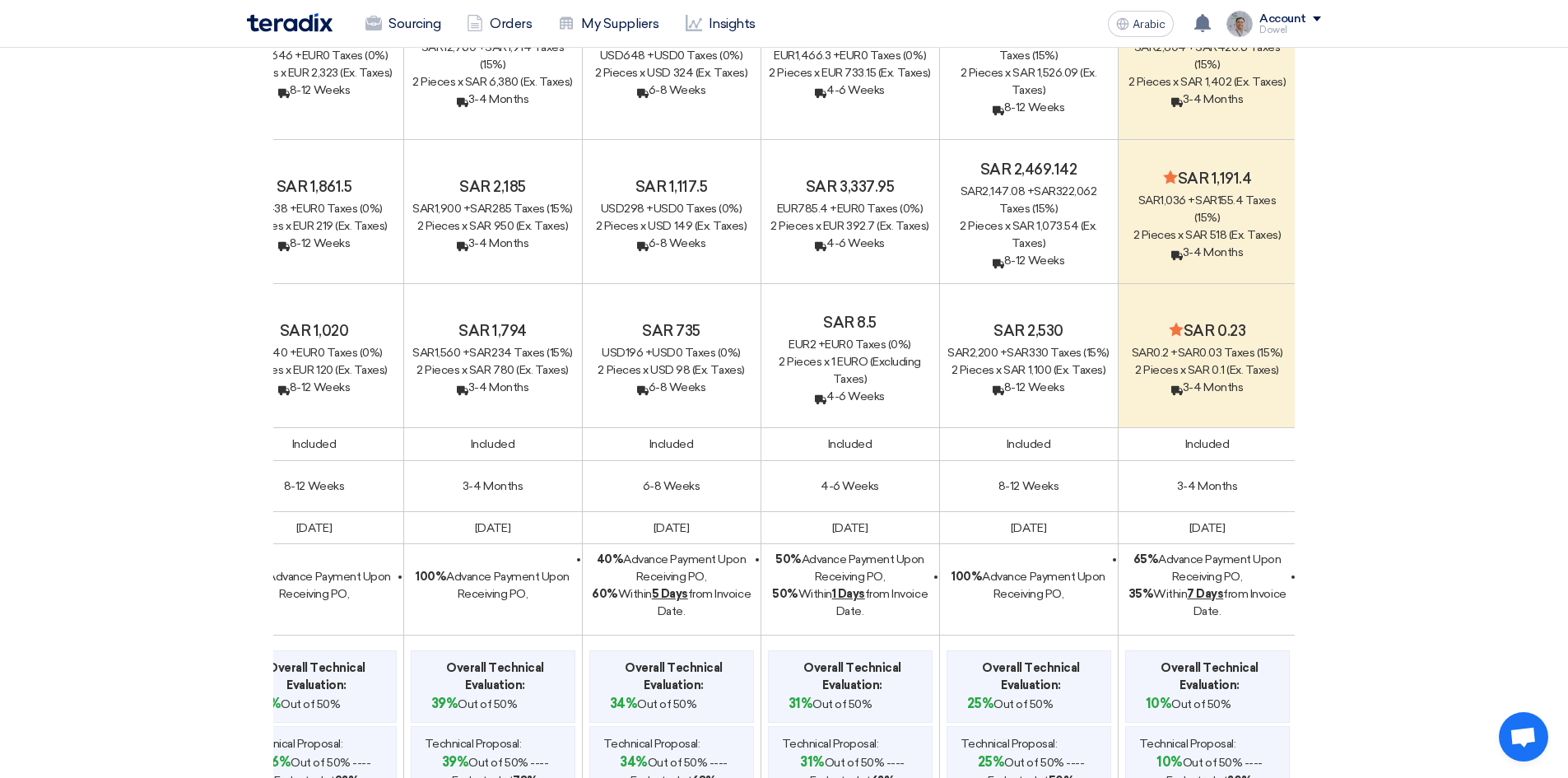
scroll to position [1235, 0]
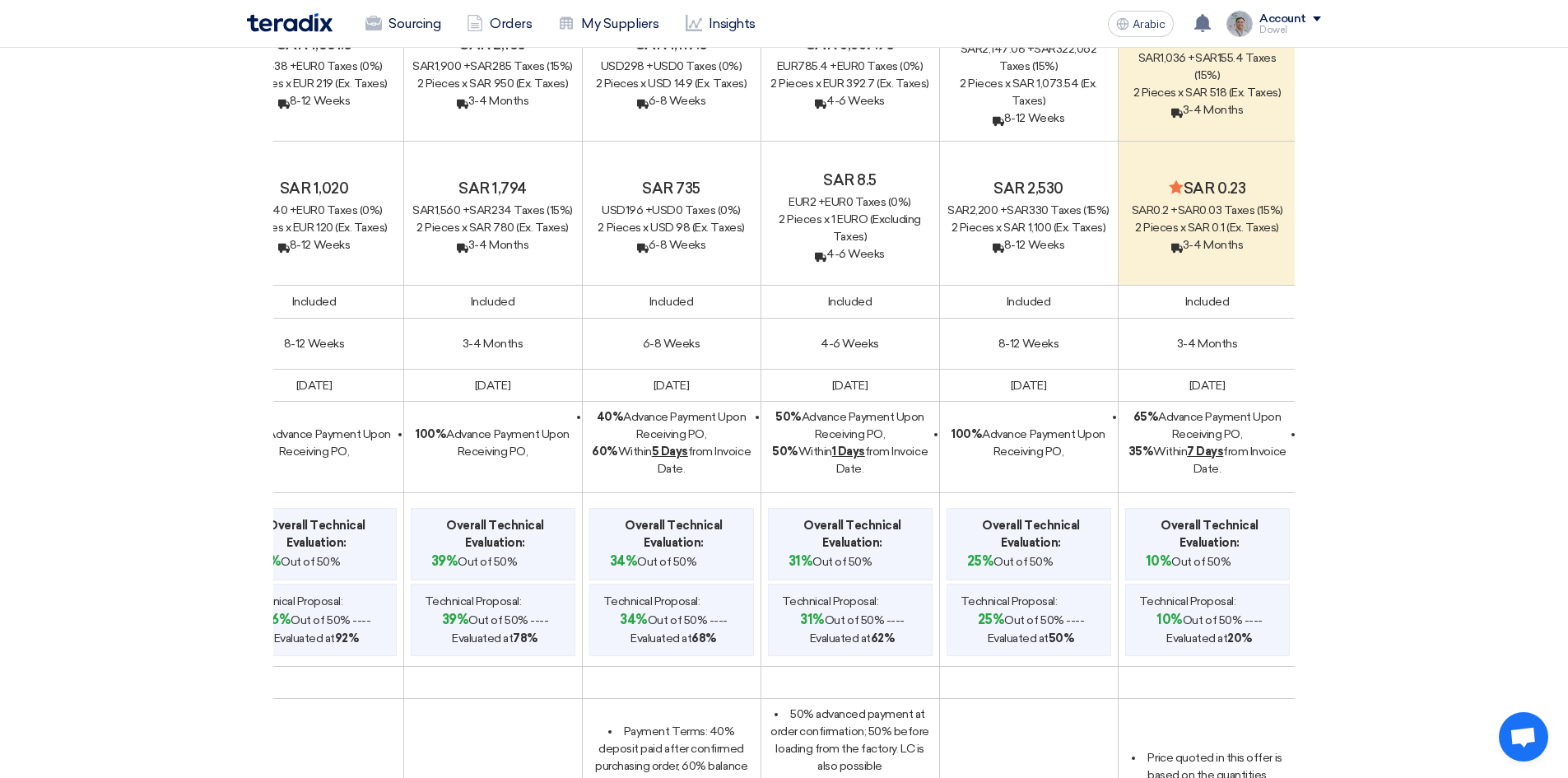
drag, startPoint x: 1199, startPoint y: 331, endPoint x: 1243, endPoint y: 333, distance: 44.0
click at [1243, 333] on td "3-4 Months" at bounding box center [1207, 343] width 179 height 51
copy font "3-4 Months"
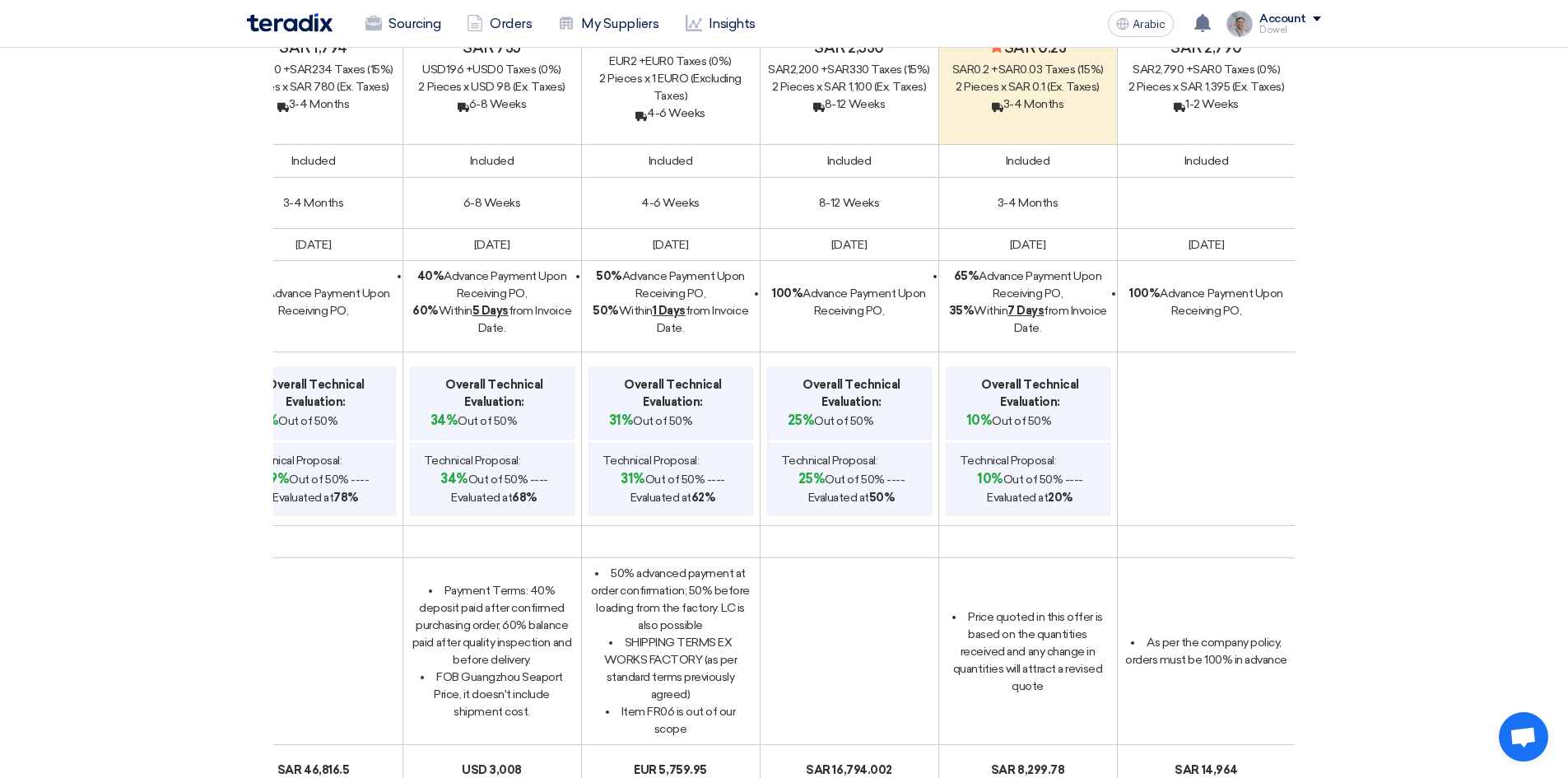
scroll to position [1400, 0]
